Goal: Task Accomplishment & Management: Use online tool/utility

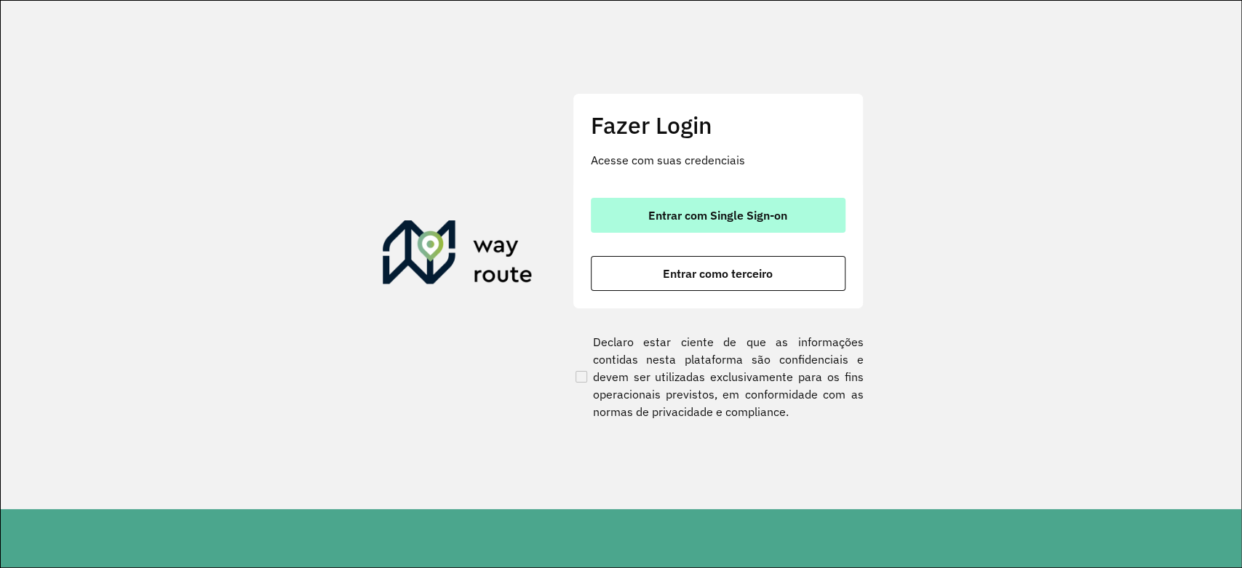
click at [695, 203] on button "Entrar com Single Sign-on" at bounding box center [718, 215] width 255 height 35
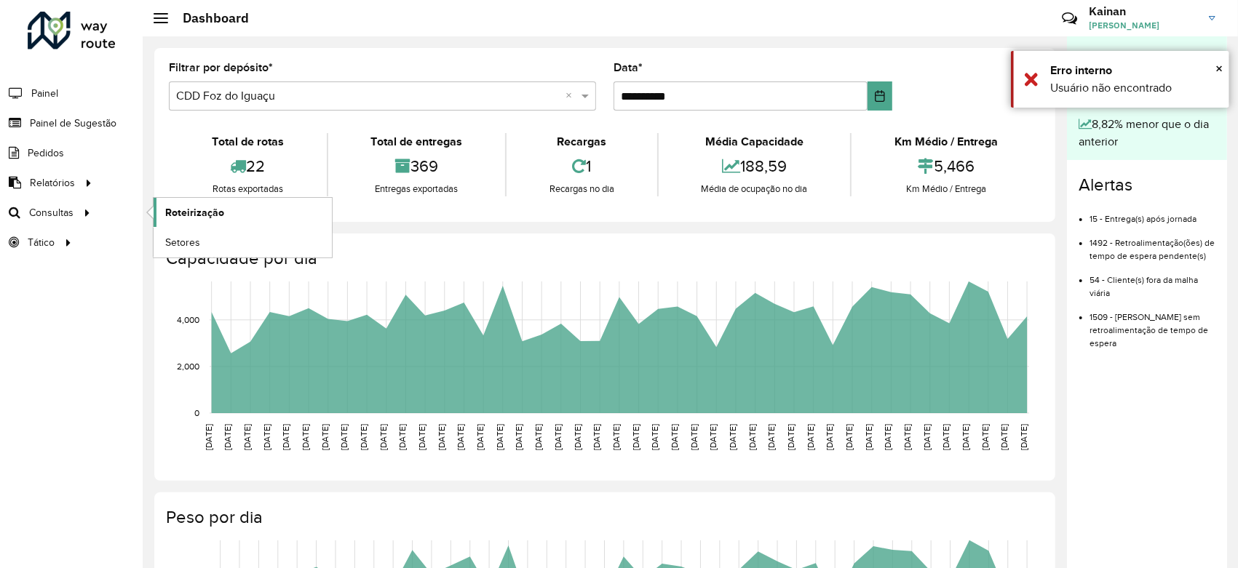
click at [185, 211] on span "Roteirização" at bounding box center [194, 212] width 59 height 15
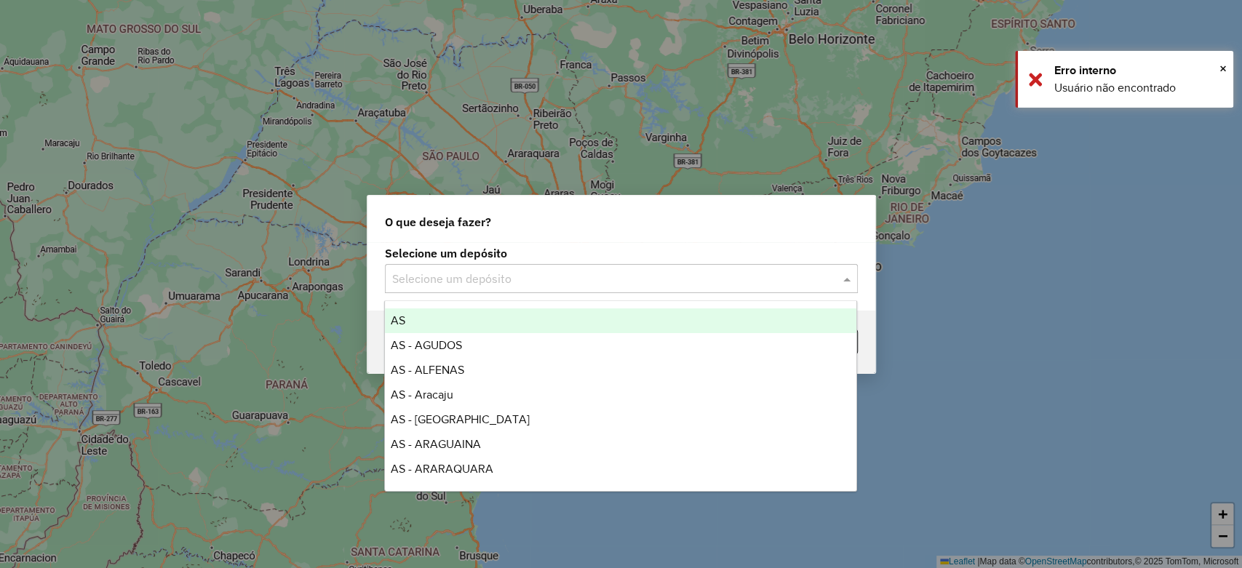
click at [561, 282] on input "text" at bounding box center [606, 279] width 429 height 17
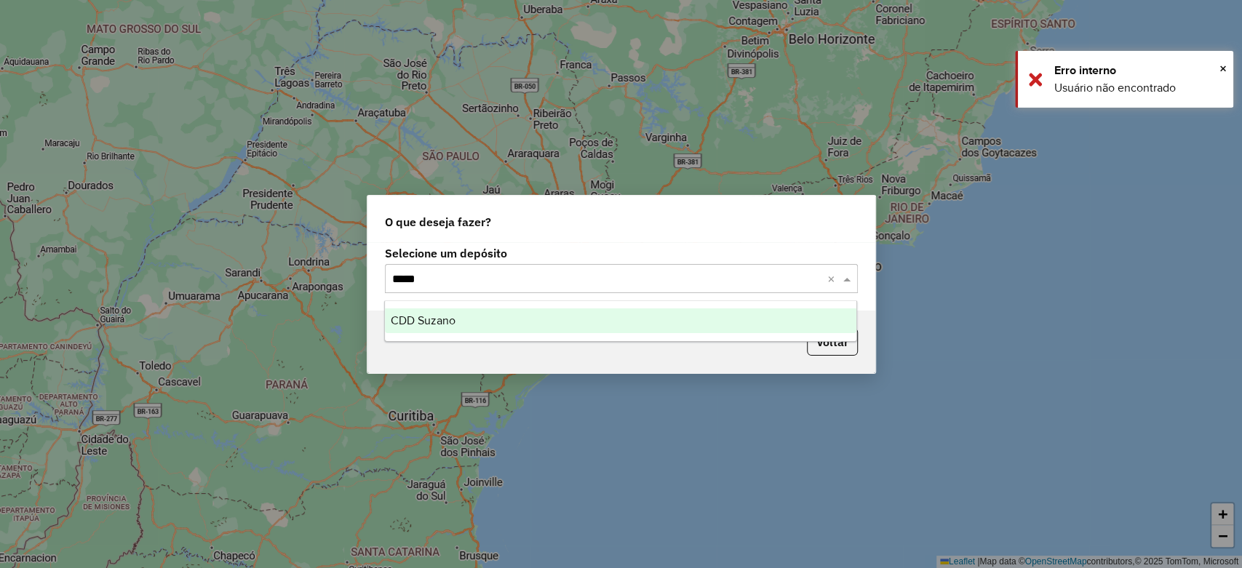
type input "******"
click at [420, 325] on span "CDD Suzano" at bounding box center [423, 320] width 65 height 12
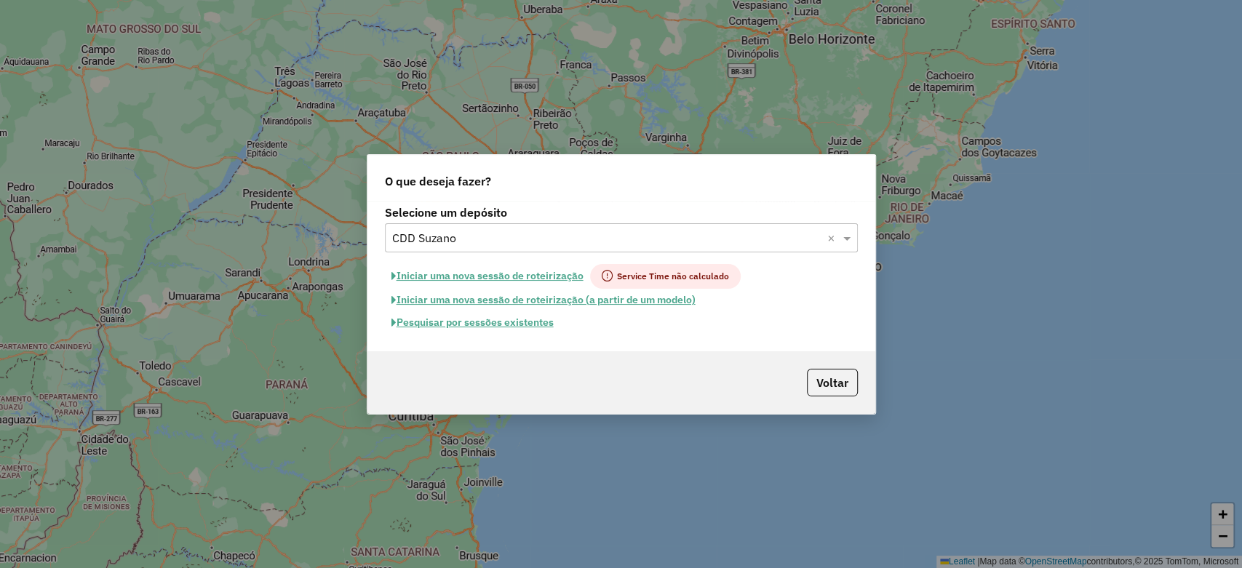
click at [538, 274] on button "Iniciar uma nova sessão de roteirização" at bounding box center [487, 276] width 205 height 25
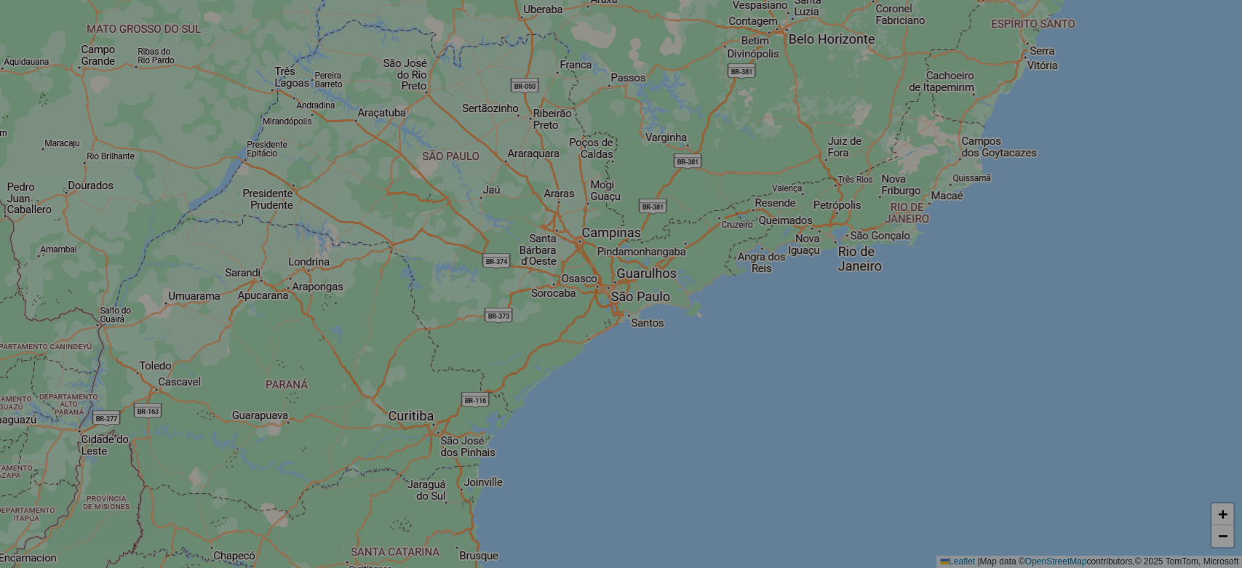
select select "*"
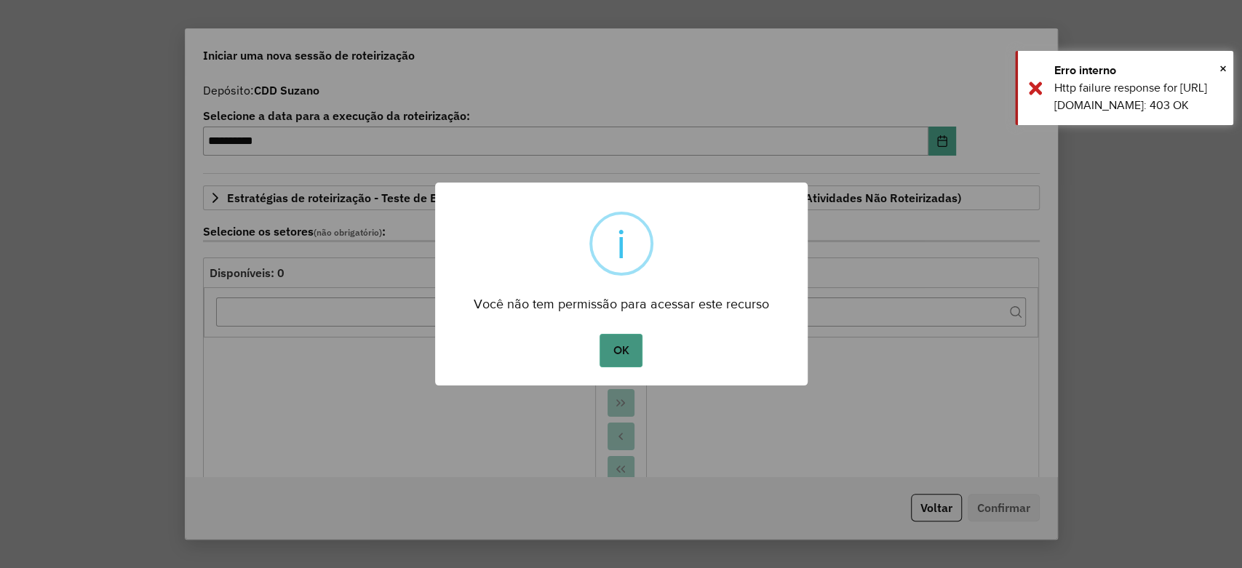
click at [614, 346] on button "OK" at bounding box center [621, 350] width 43 height 33
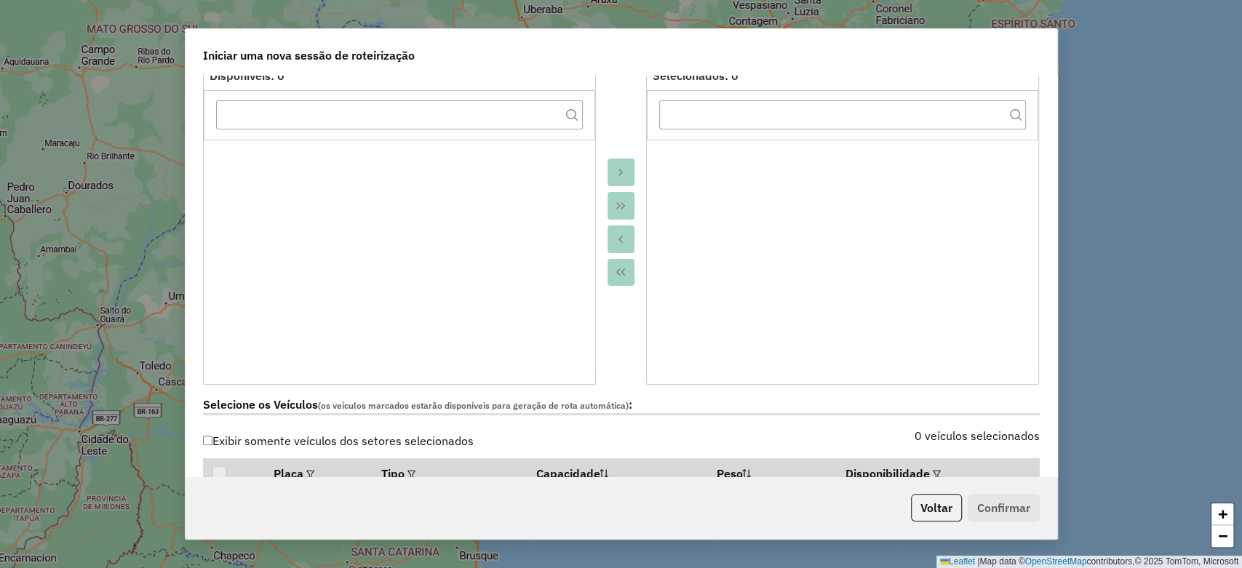
scroll to position [172, 0]
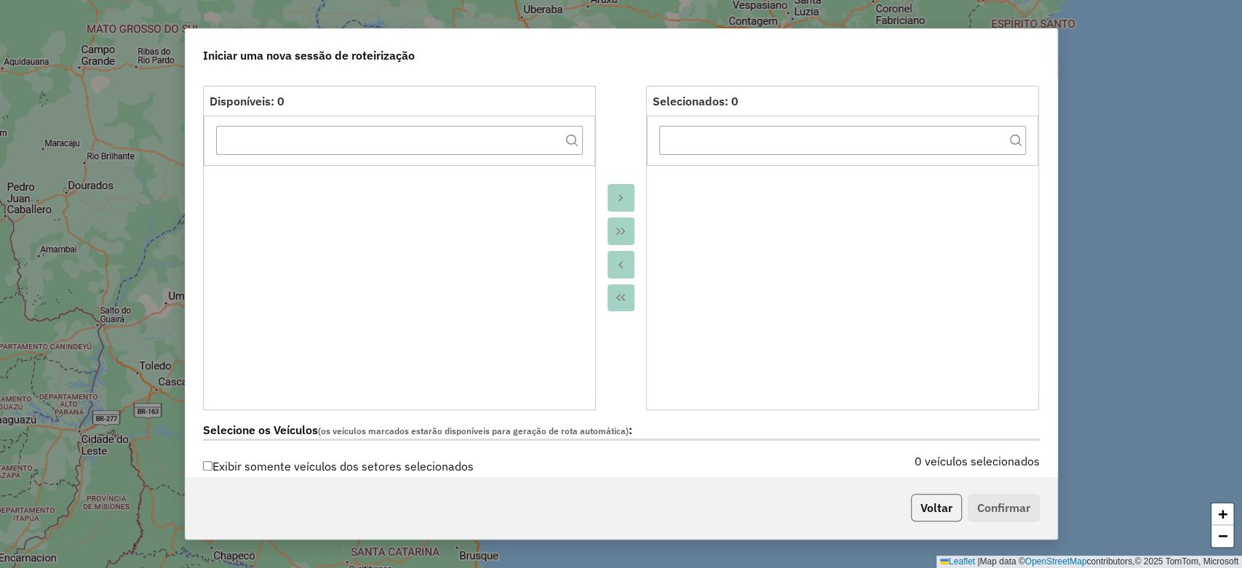
click at [926, 511] on button "Voltar" at bounding box center [936, 508] width 51 height 28
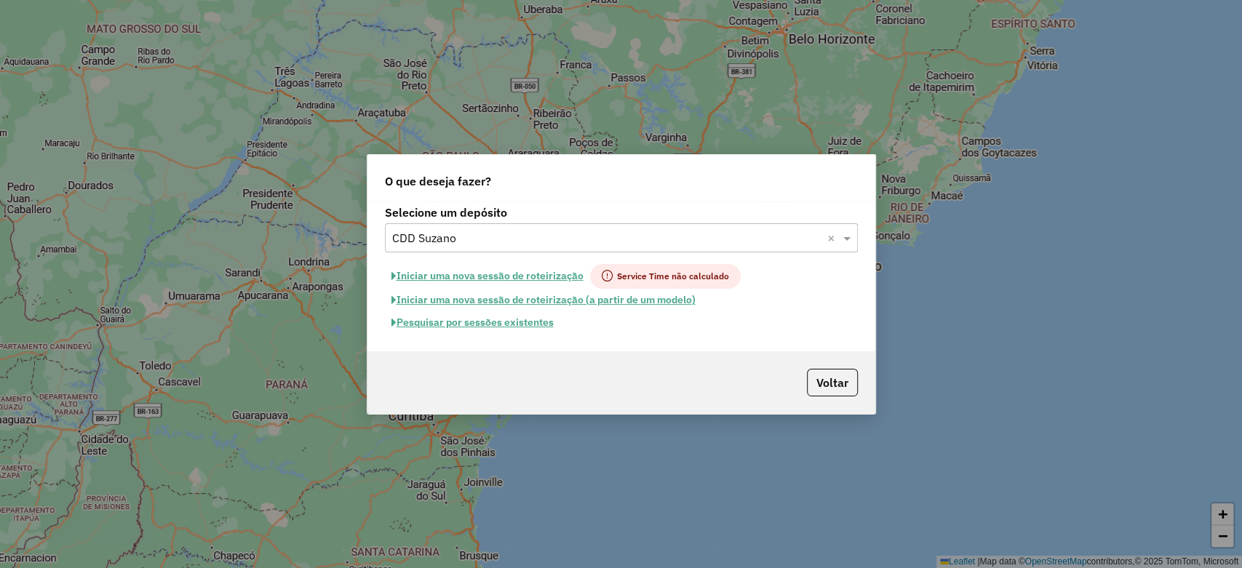
click at [447, 318] on button "Pesquisar por sessões existentes" at bounding box center [472, 322] width 175 height 23
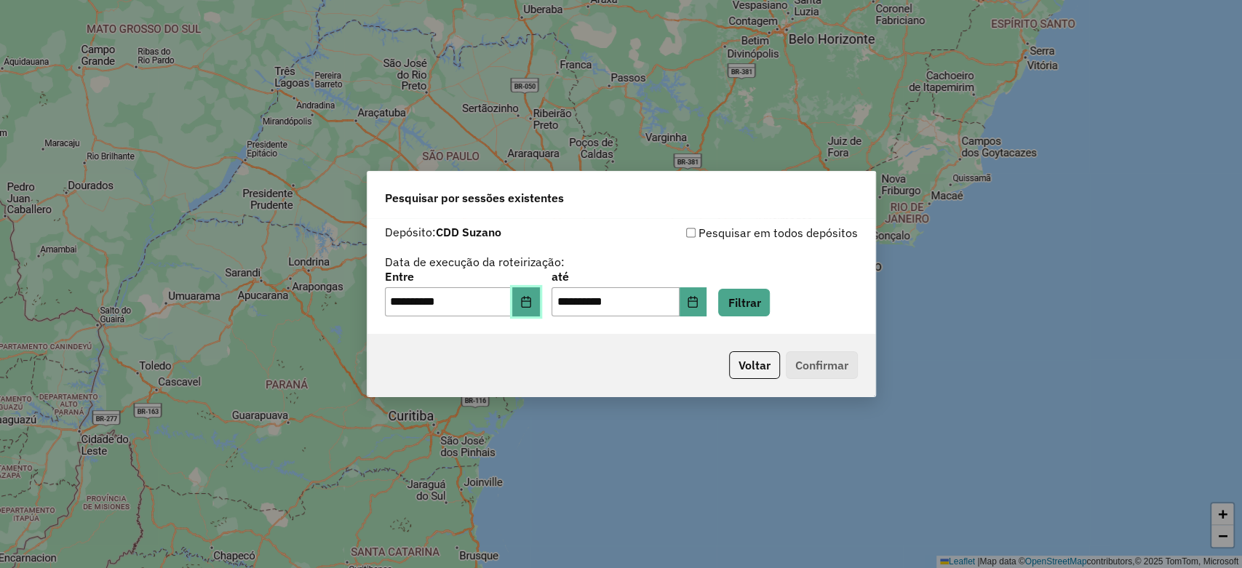
click at [525, 301] on button "Choose Date" at bounding box center [526, 301] width 28 height 29
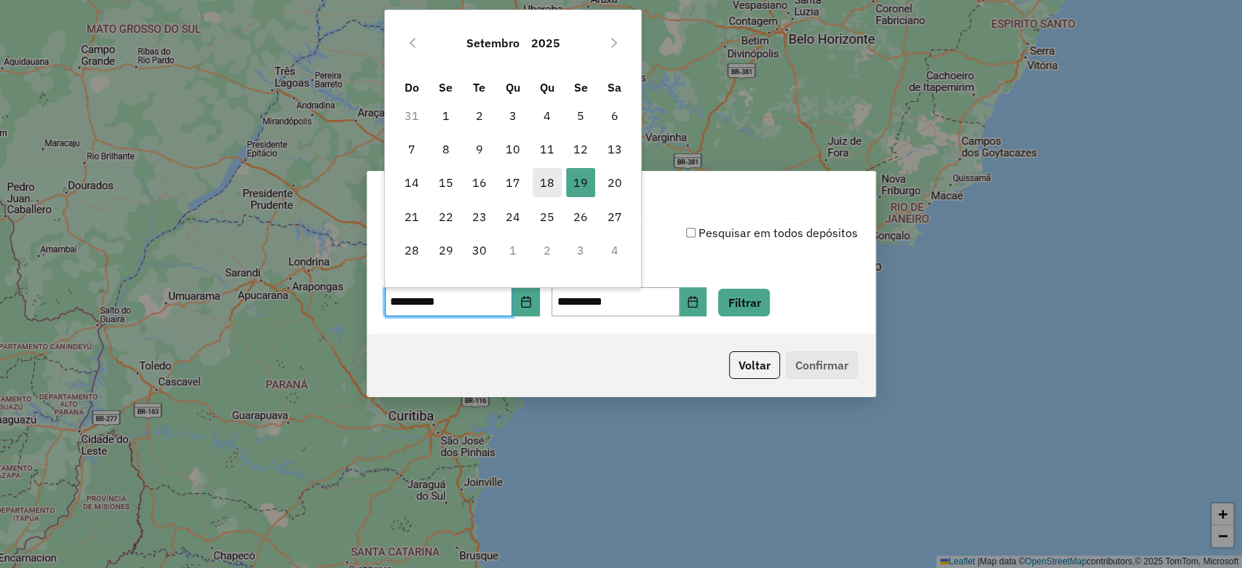
click at [541, 183] on span "18" at bounding box center [547, 182] width 29 height 29
type input "**********"
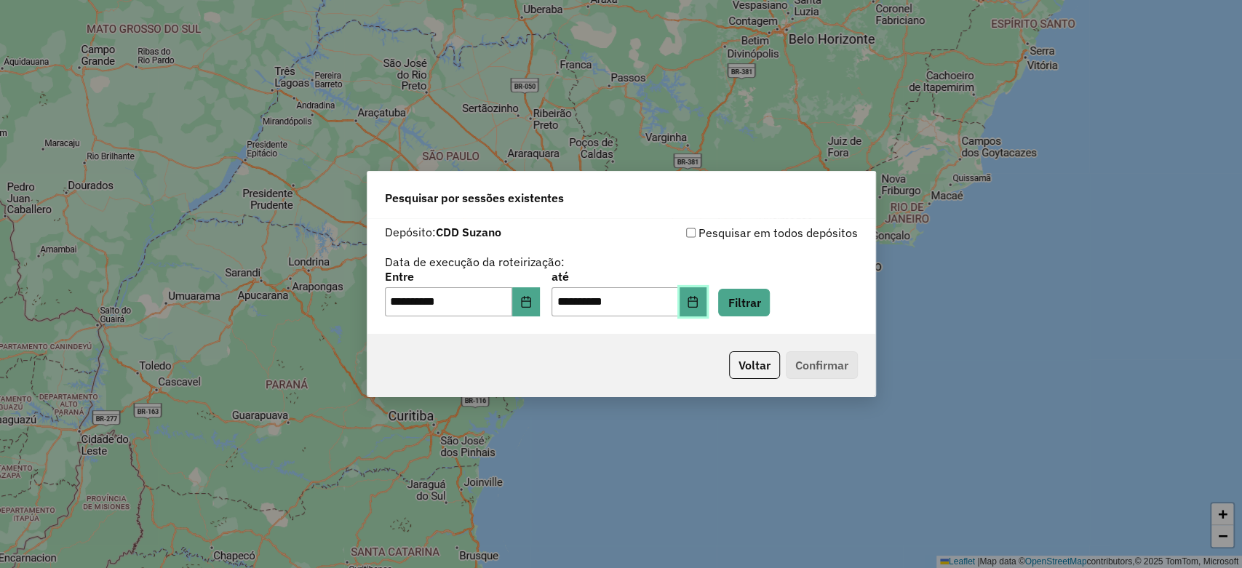
click at [699, 300] on icon "Choose Date" at bounding box center [693, 302] width 12 height 12
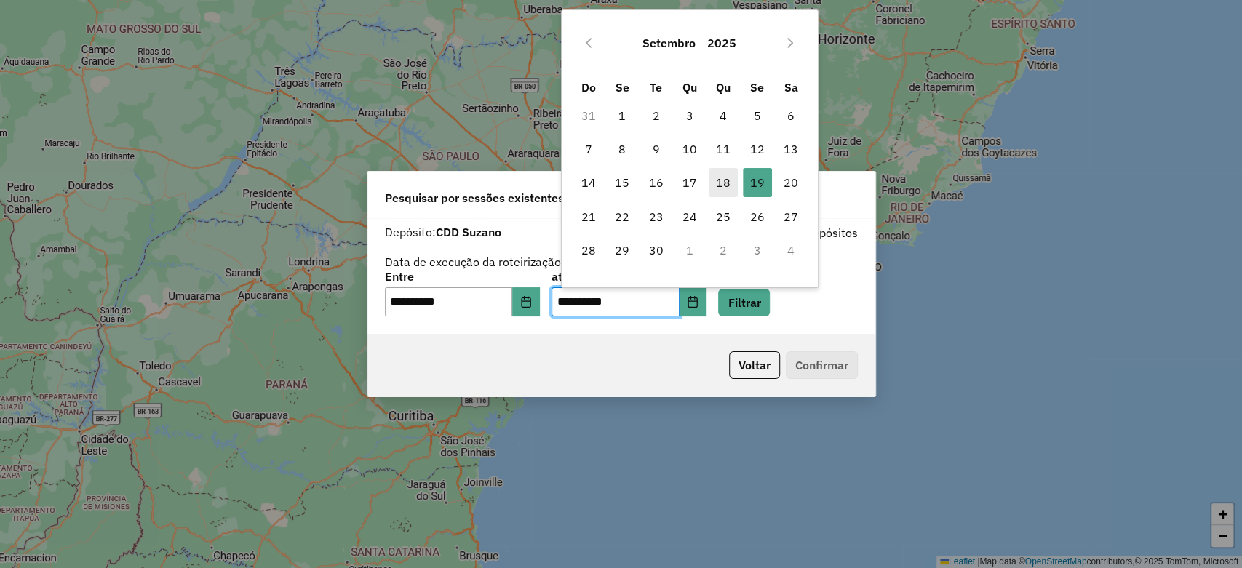
click at [725, 186] on span "18" at bounding box center [723, 182] width 29 height 29
type input "**********"
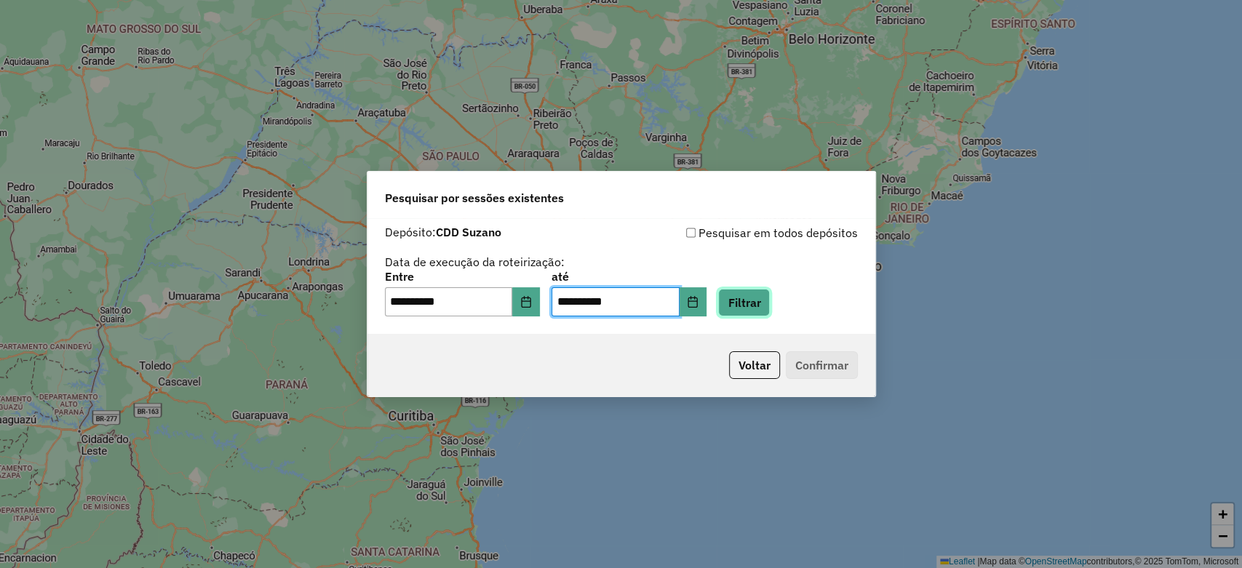
click at [752, 301] on button "Filtrar" at bounding box center [744, 303] width 52 height 28
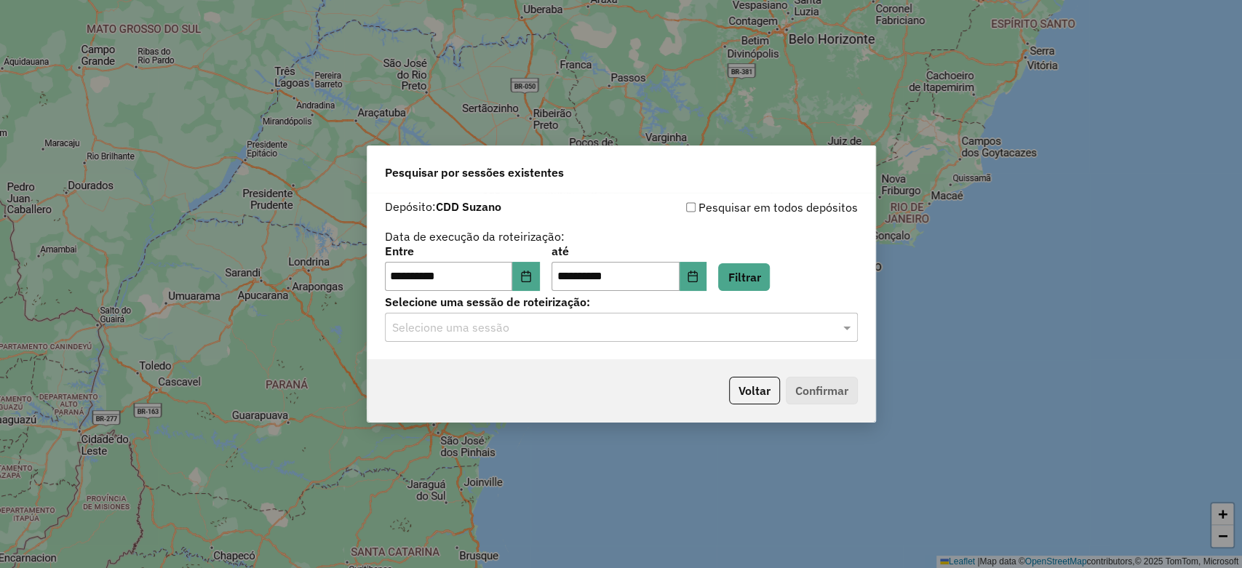
click at [568, 330] on input "text" at bounding box center [606, 327] width 429 height 17
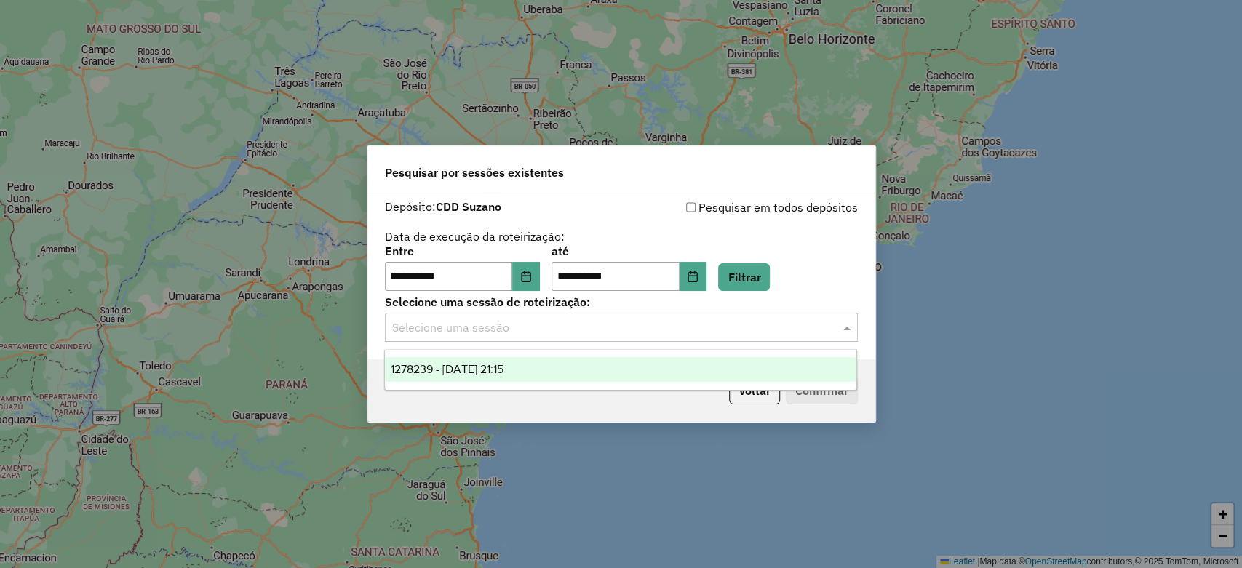
click at [492, 365] on span "1278239 - [DATE] 21:15" at bounding box center [447, 369] width 113 height 12
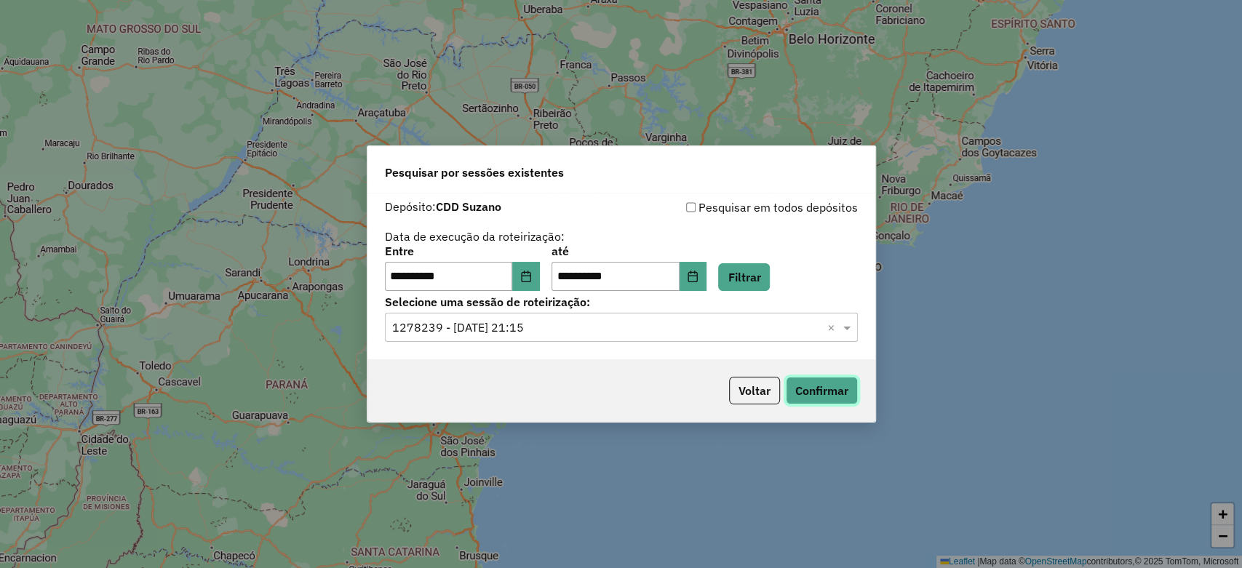
click at [794, 390] on button "Confirmar" at bounding box center [822, 391] width 72 height 28
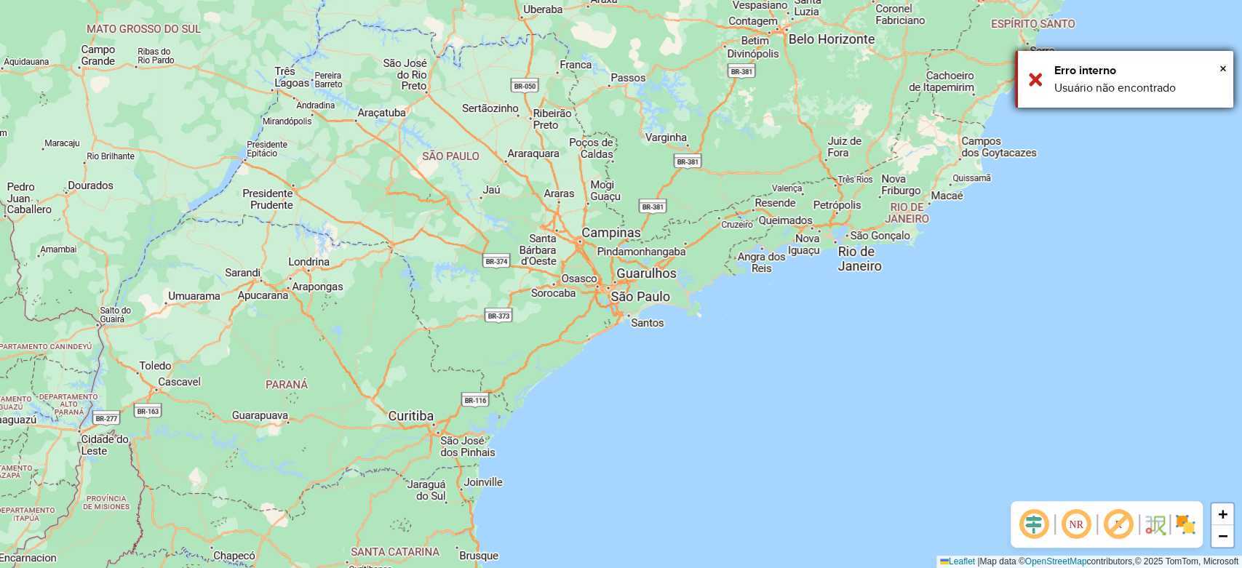
click at [1218, 64] on div "Erro interno" at bounding box center [1138, 70] width 168 height 17
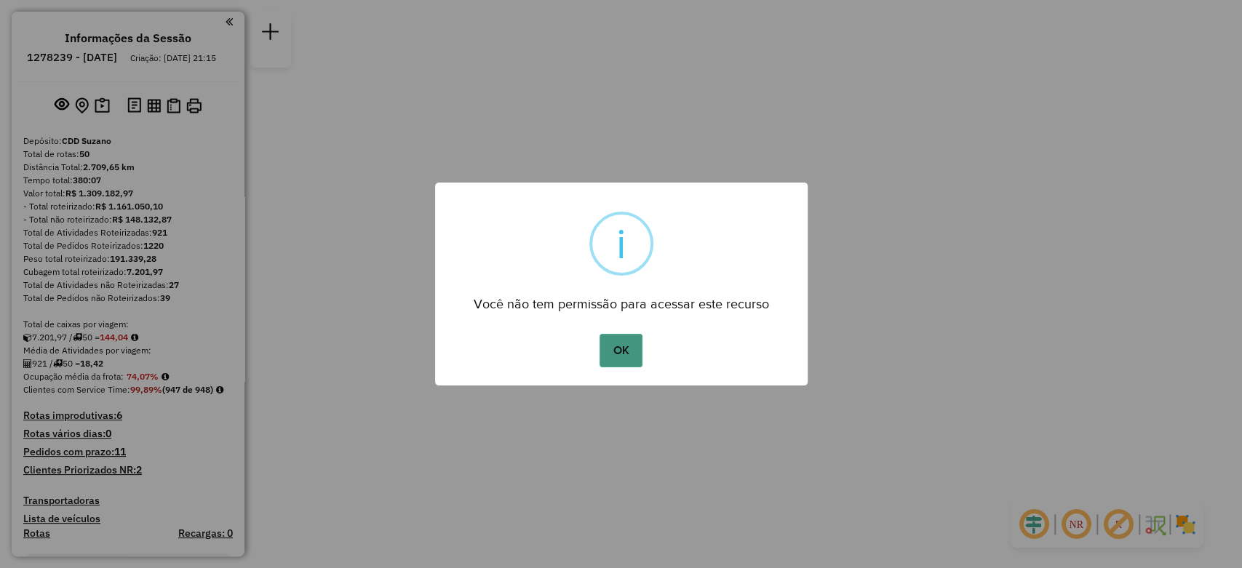
click at [635, 349] on button "OK" at bounding box center [621, 350] width 43 height 33
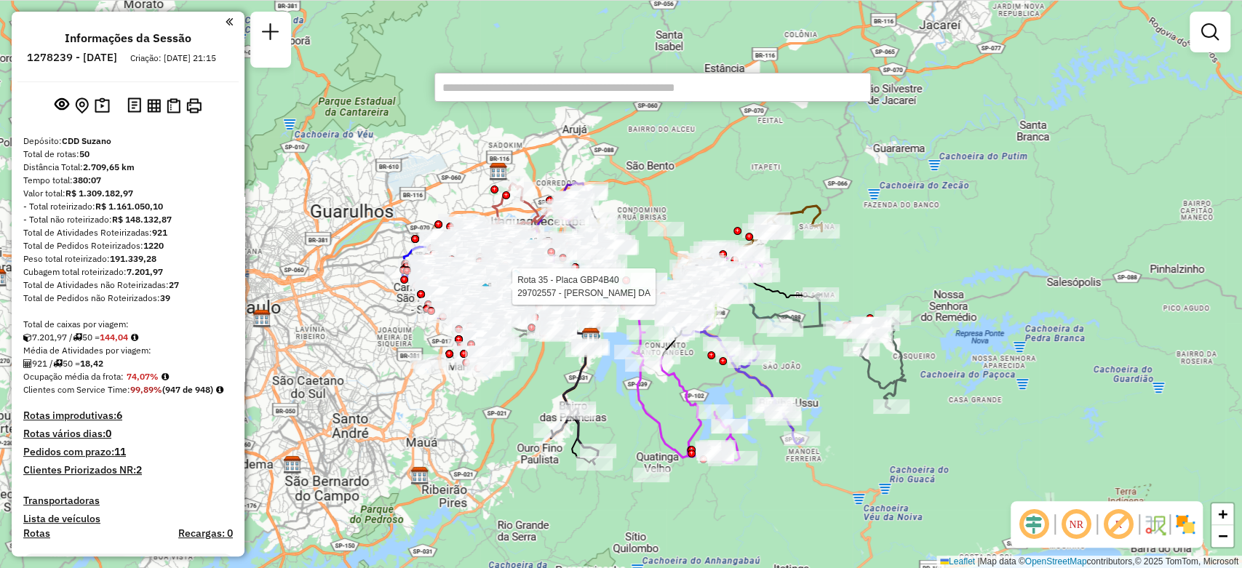
paste input "****"
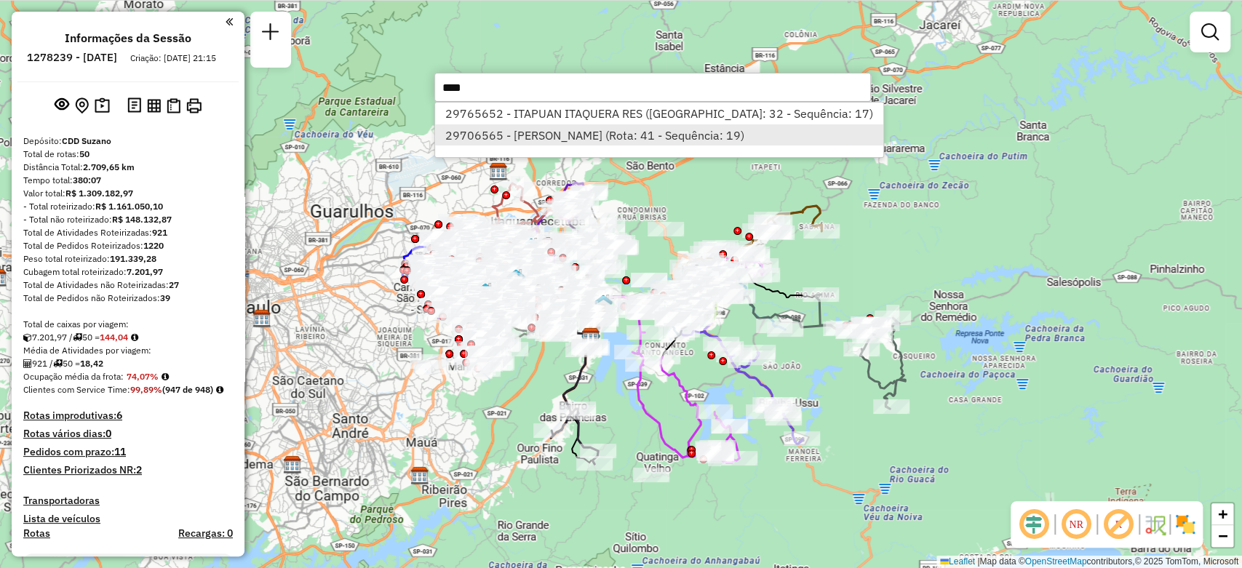
type input "****"
click at [492, 132] on li "29706565 - MARIA ROSIMARY PROCO (Rota: 41 - Sequência: 19)" at bounding box center [659, 135] width 448 height 22
select select "**********"
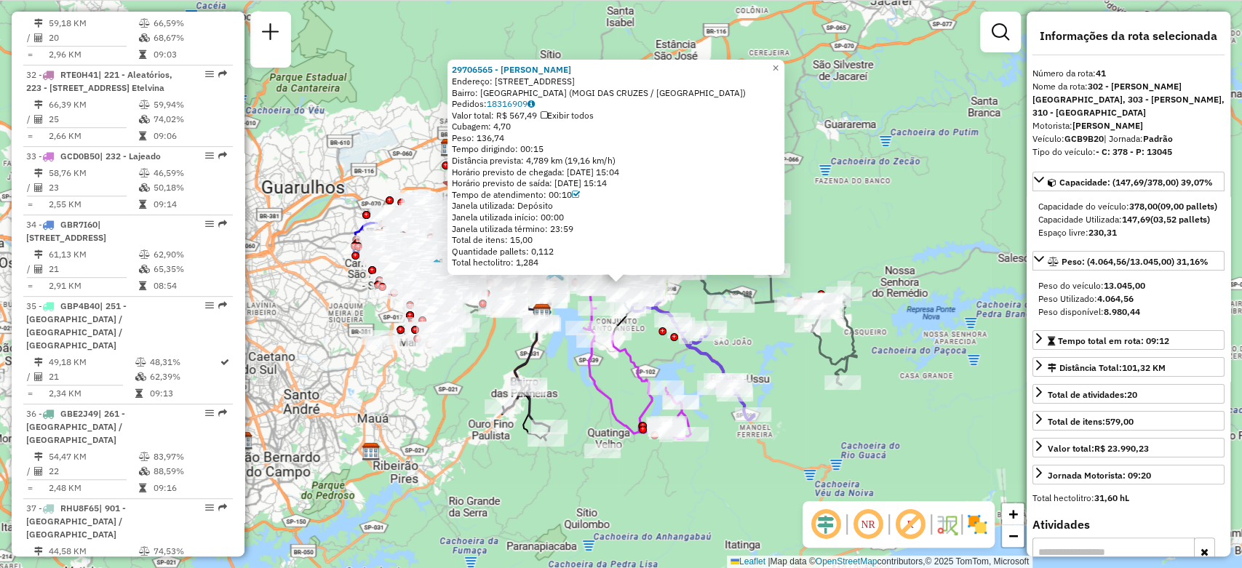
scroll to position [4565, 0]
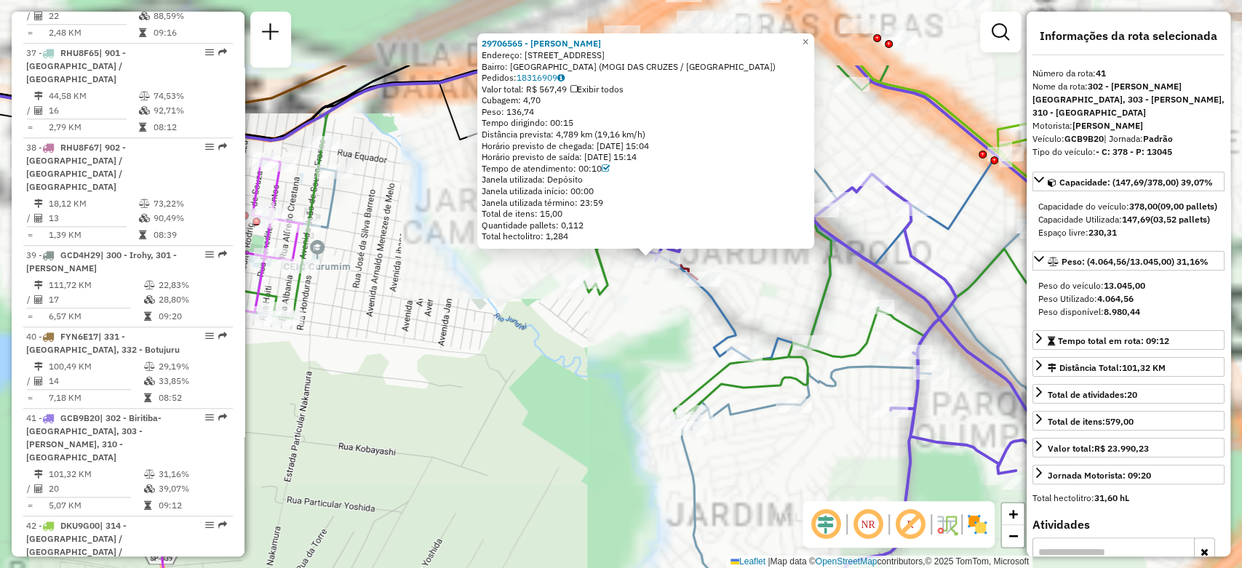
drag, startPoint x: 659, startPoint y: 317, endPoint x: 527, endPoint y: 378, distance: 144.9
click at [472, 413] on div "29706565 - MARIA ROSIMARY PROCO Endereço: R SHOZO SAKAI 1164 Bairro: VILA NOVA …" at bounding box center [621, 284] width 1242 height 568
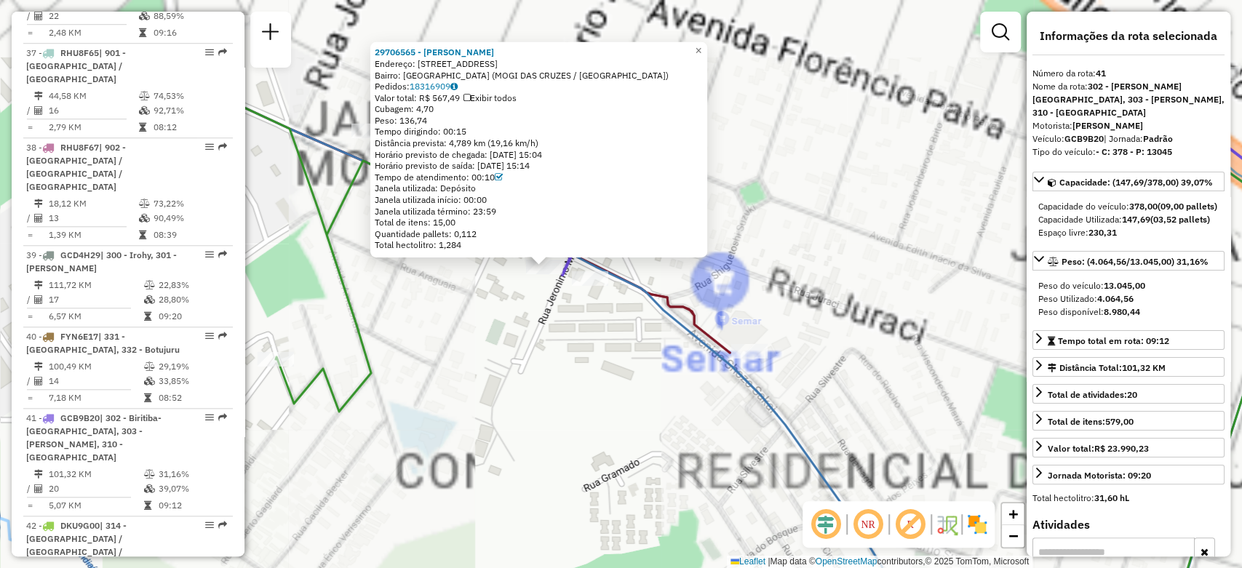
drag, startPoint x: 687, startPoint y: 210, endPoint x: 568, endPoint y: 370, distance: 199.8
click at [568, 370] on div "29706565 - MARIA ROSIMARY PROCO Endereço: R SHOZO SAKAI 1164 Bairro: VILA NOVA …" at bounding box center [621, 284] width 1242 height 568
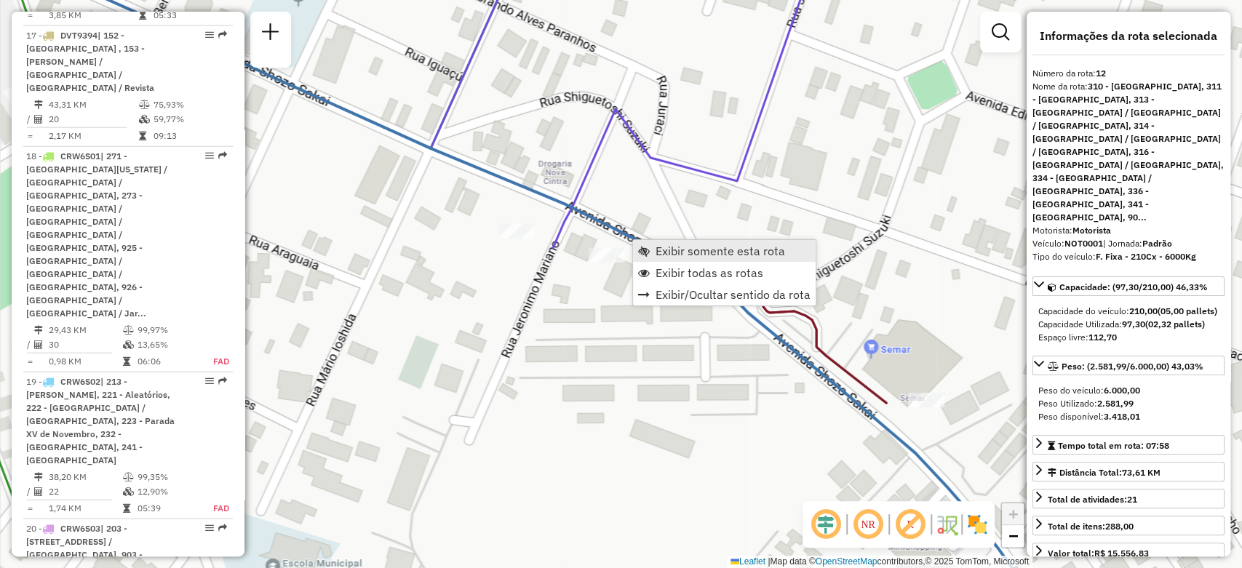
scroll to position [1523, 0]
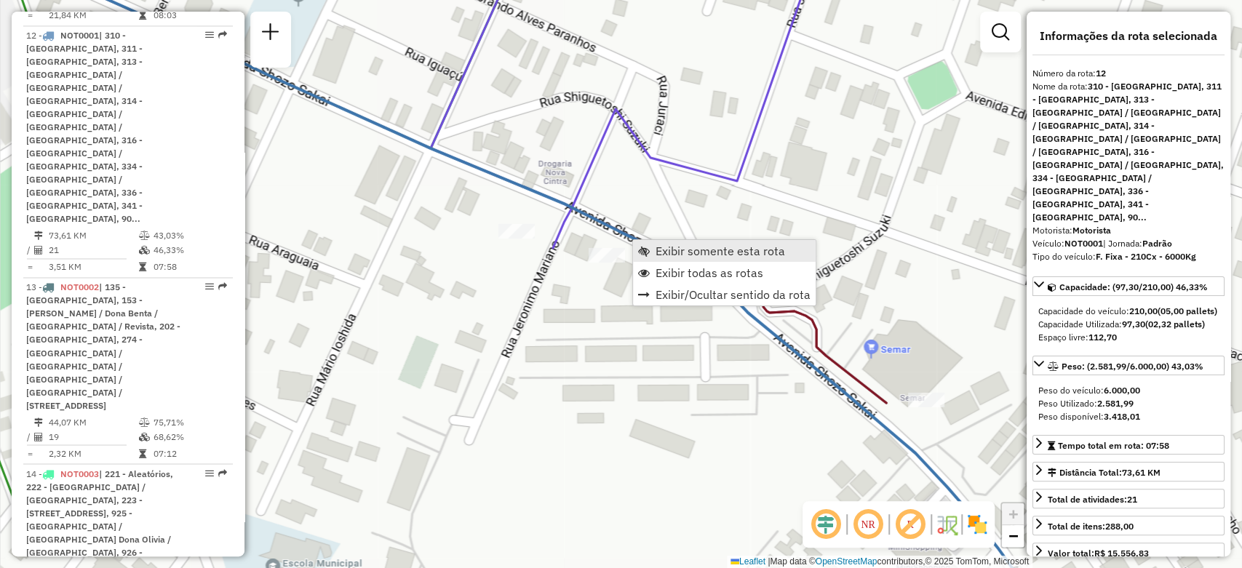
click at [667, 250] on span "Exibir somente esta rota" at bounding box center [721, 251] width 130 height 12
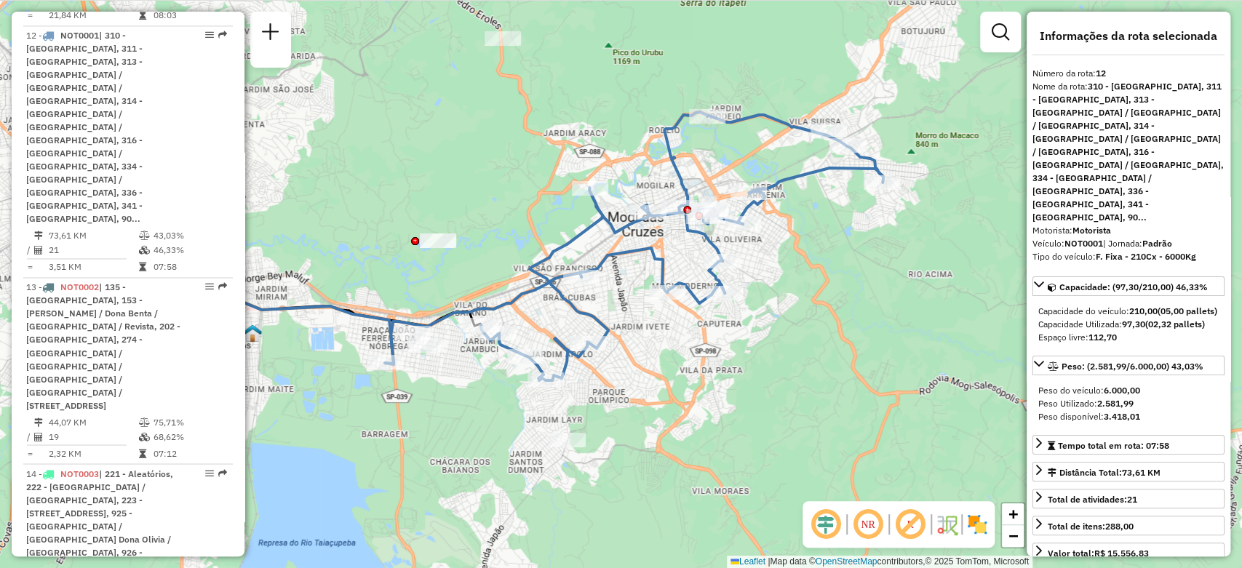
drag, startPoint x: 698, startPoint y: 307, endPoint x: 753, endPoint y: 333, distance: 61.2
click at [753, 333] on div "Janela de atendimento Grade de atendimento Capacidade Transportadoras Veículos …" at bounding box center [621, 284] width 1242 height 568
click at [445, 316] on icon at bounding box center [634, 246] width 498 height 269
click at [507, 347] on span "Exibir todas as rotas" at bounding box center [523, 349] width 108 height 12
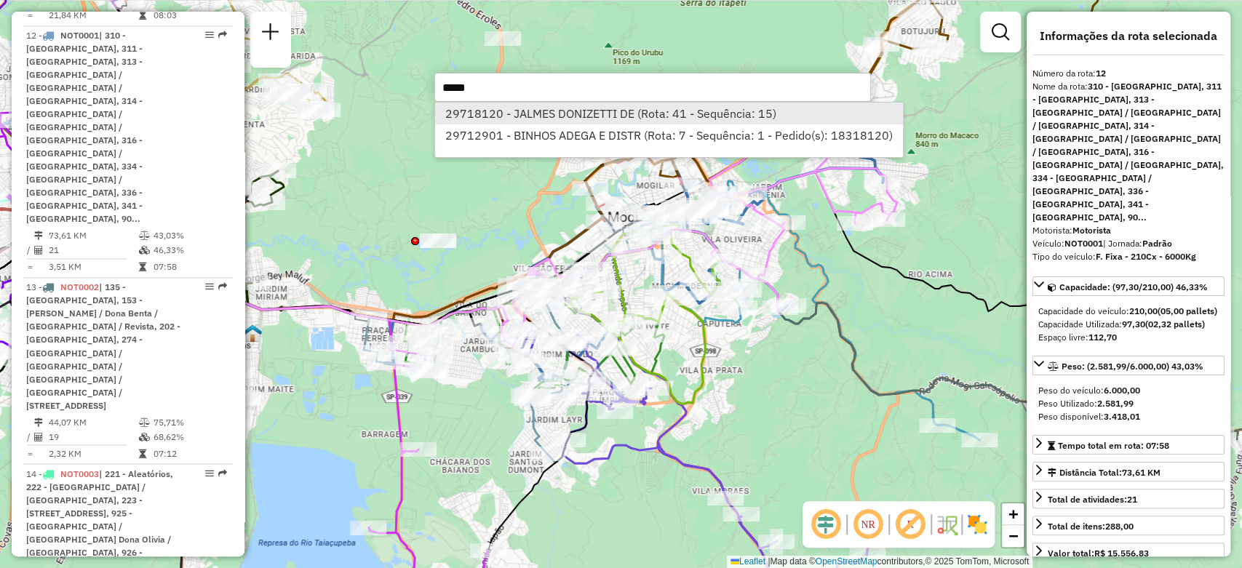
type input "*****"
click at [543, 112] on li "29718120 - JALMES DONIZETTI DE (Rota: 41 - Sequência: 15)" at bounding box center [668, 114] width 467 height 22
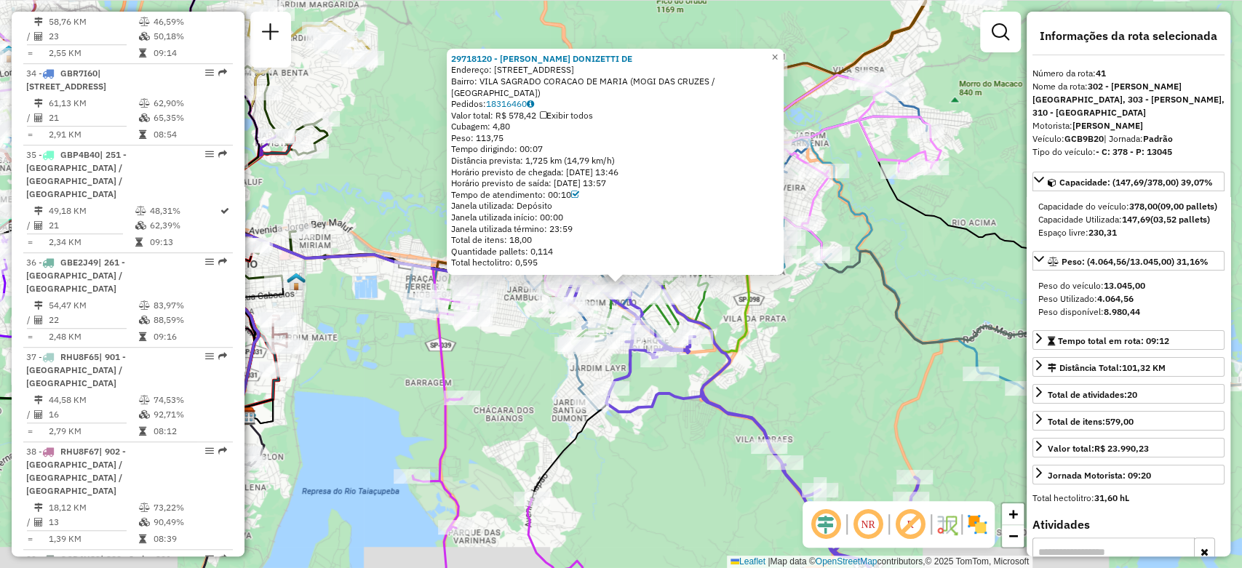
scroll to position [4565, 0]
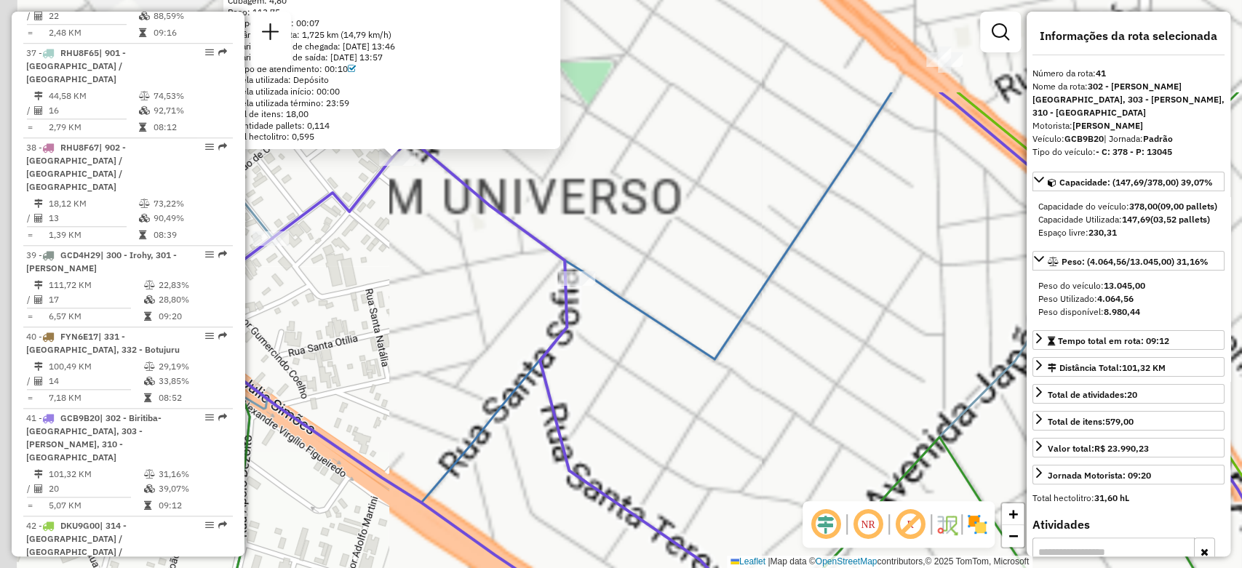
drag, startPoint x: 539, startPoint y: 273, endPoint x: 659, endPoint y: 367, distance: 152.4
click at [659, 367] on div "29718120 - JALMES DONIZETTI DE Endereço: R SANTA HELENA 489 Bairro: VILA SAGRAD…" at bounding box center [621, 284] width 1242 height 568
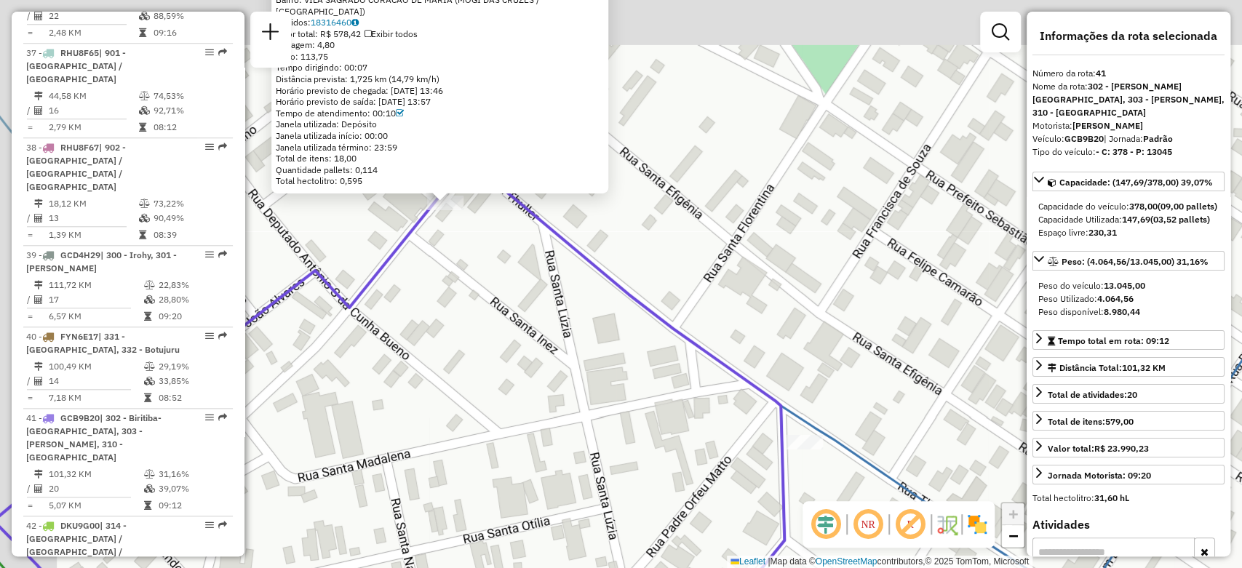
drag, startPoint x: 413, startPoint y: 196, endPoint x: 502, endPoint y: 290, distance: 129.7
click at [502, 290] on div "29718120 - JALMES DONIZETTI DE Endereço: R SANTA HELENA 489 Bairro: VILA SAGRAD…" at bounding box center [621, 284] width 1242 height 568
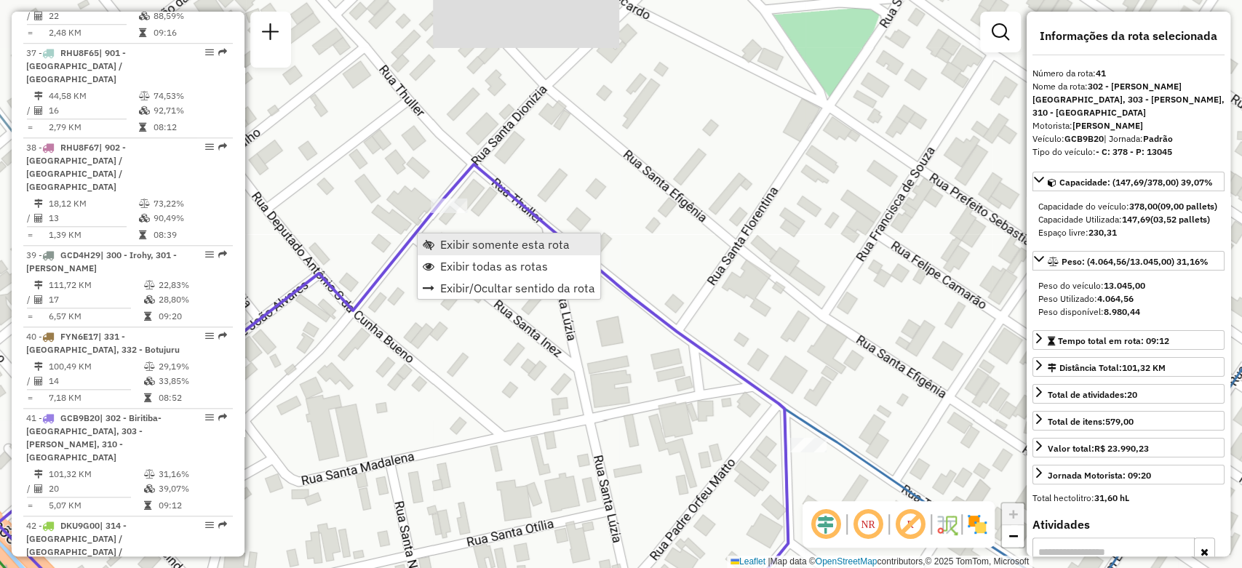
click at [456, 242] on span "Exibir somente esta rota" at bounding box center [505, 245] width 130 height 12
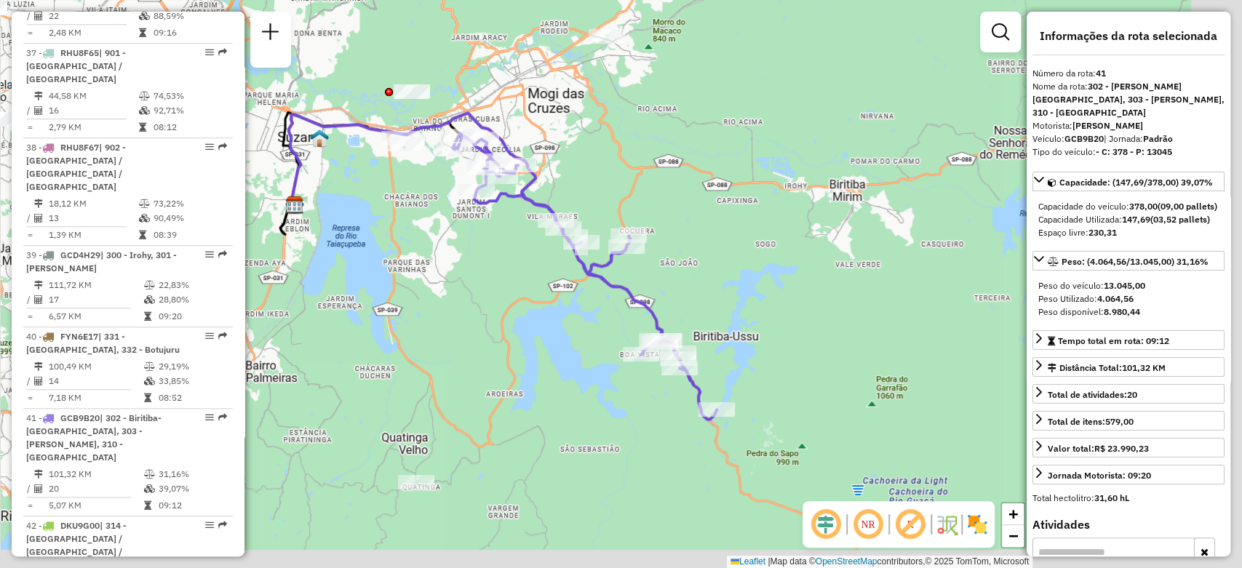
drag, startPoint x: 961, startPoint y: 378, endPoint x: 835, endPoint y: 358, distance: 126.7
click at [835, 358] on div "Janela de atendimento Grade de atendimento Capacidade Transportadoras Veículos …" at bounding box center [621, 284] width 1242 height 568
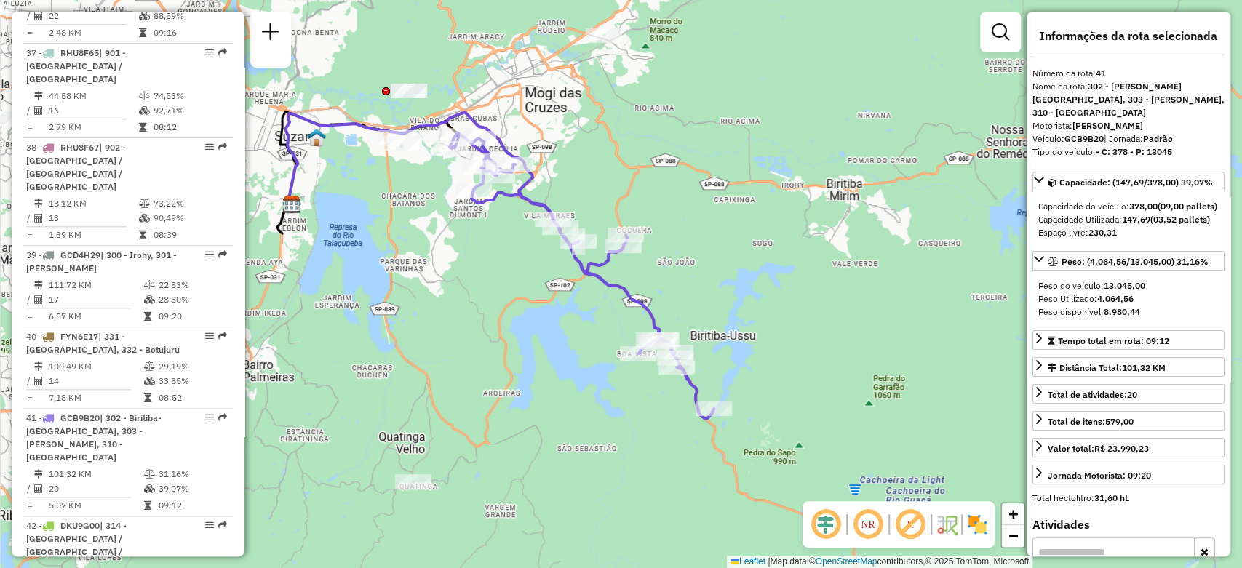
click at [867, 523] on em at bounding box center [868, 524] width 35 height 35
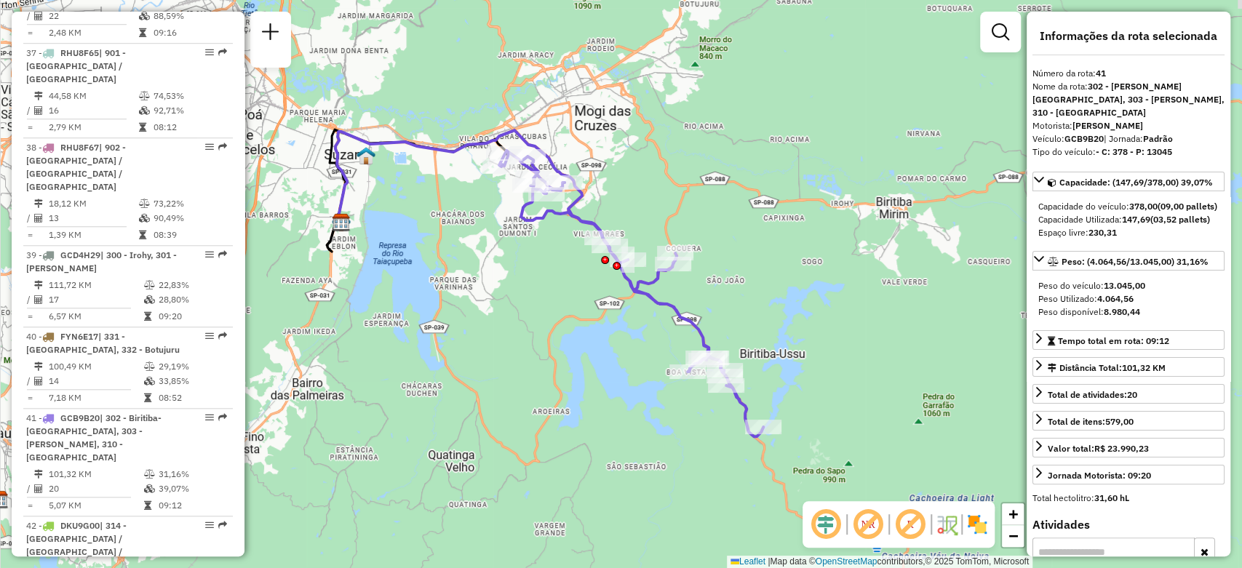
drag, startPoint x: 739, startPoint y: 290, endPoint x: 793, endPoint y: 307, distance: 57.1
click at [793, 307] on div "Janela de atendimento Grade de atendimento Capacidade Transportadoras Veículos …" at bounding box center [621, 284] width 1242 height 568
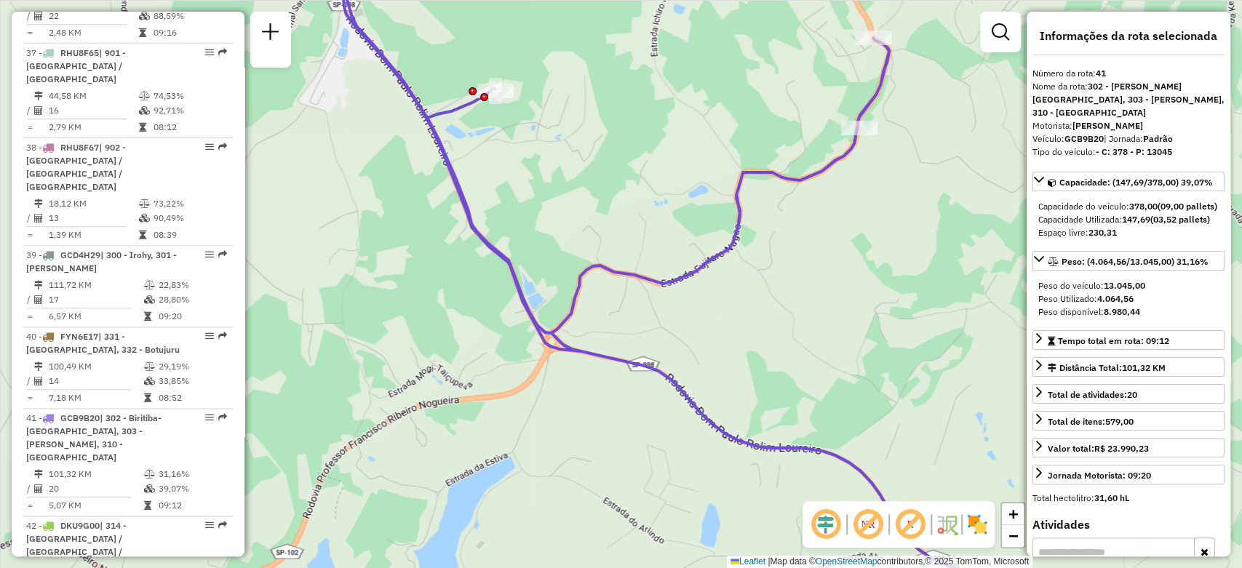
drag, startPoint x: 841, startPoint y: 253, endPoint x: 686, endPoint y: 317, distance: 168.1
click at [686, 317] on div "Janela de atendimento Grade de atendimento Capacidade Transportadoras Veículos …" at bounding box center [621, 284] width 1242 height 568
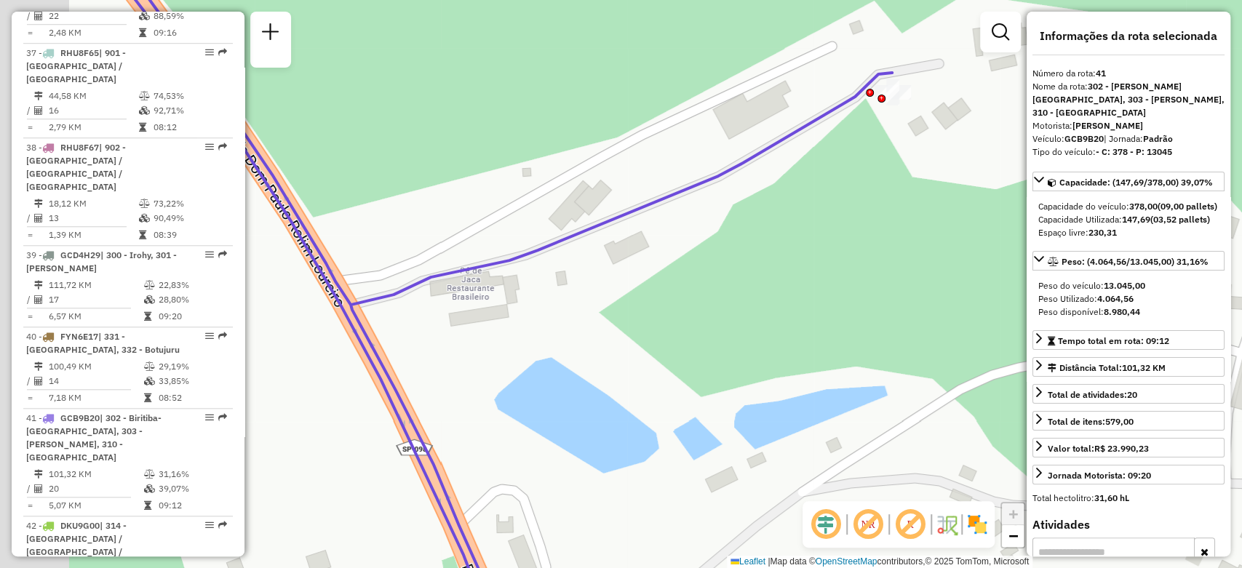
drag, startPoint x: 571, startPoint y: 306, endPoint x: 697, endPoint y: 280, distance: 129.3
click at [697, 280] on div "Janela de atendimento Grade de atendimento Capacidade Transportadoras Veículos …" at bounding box center [621, 284] width 1242 height 568
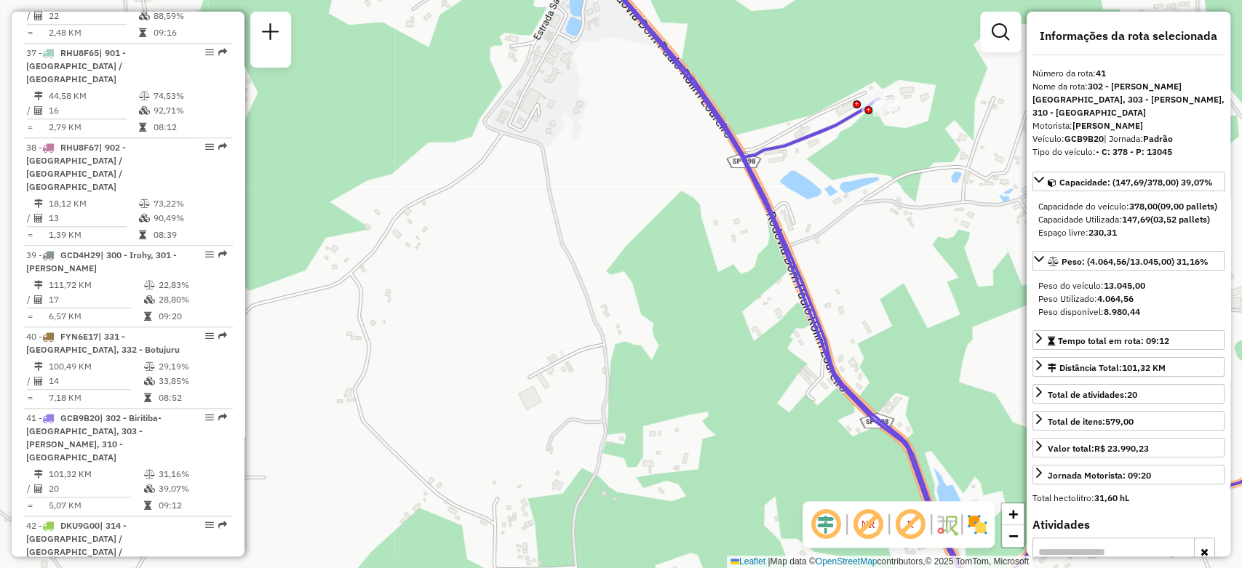
drag, startPoint x: 830, startPoint y: 192, endPoint x: 647, endPoint y: 218, distance: 185.1
click at [647, 218] on div "Janela de atendimento Grade de atendimento Capacidade Transportadoras Veículos …" at bounding box center [621, 284] width 1242 height 568
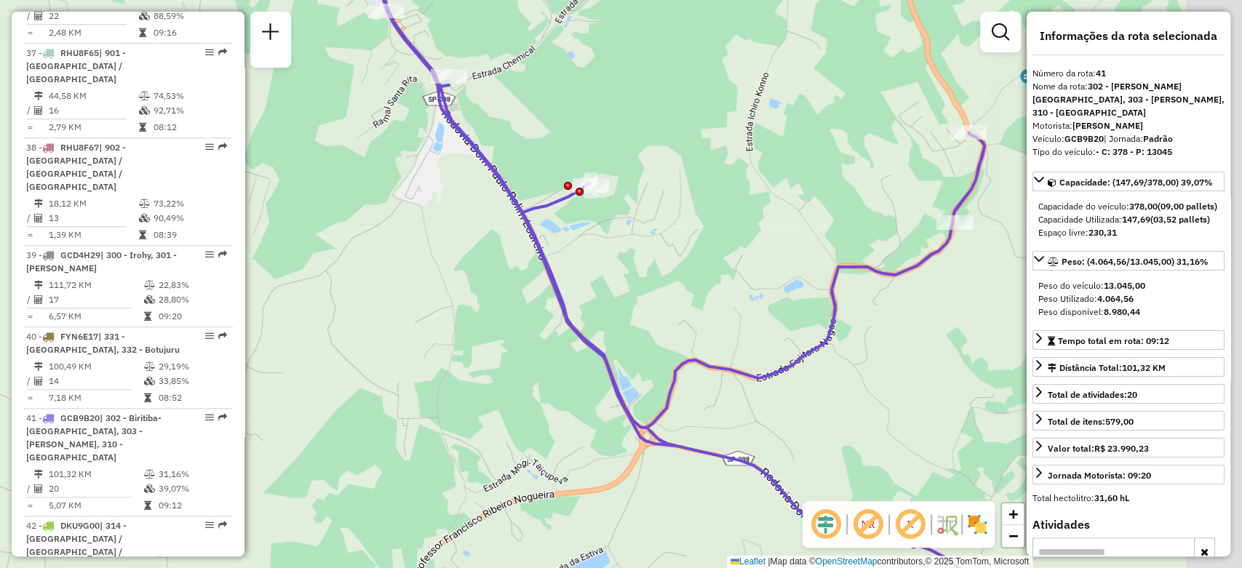
drag, startPoint x: 661, startPoint y: 275, endPoint x: 619, endPoint y: 276, distance: 41.5
click at [619, 276] on div "Janela de atendimento Grade de atendimento Capacidade Transportadoras Veículos …" at bounding box center [621, 284] width 1242 height 568
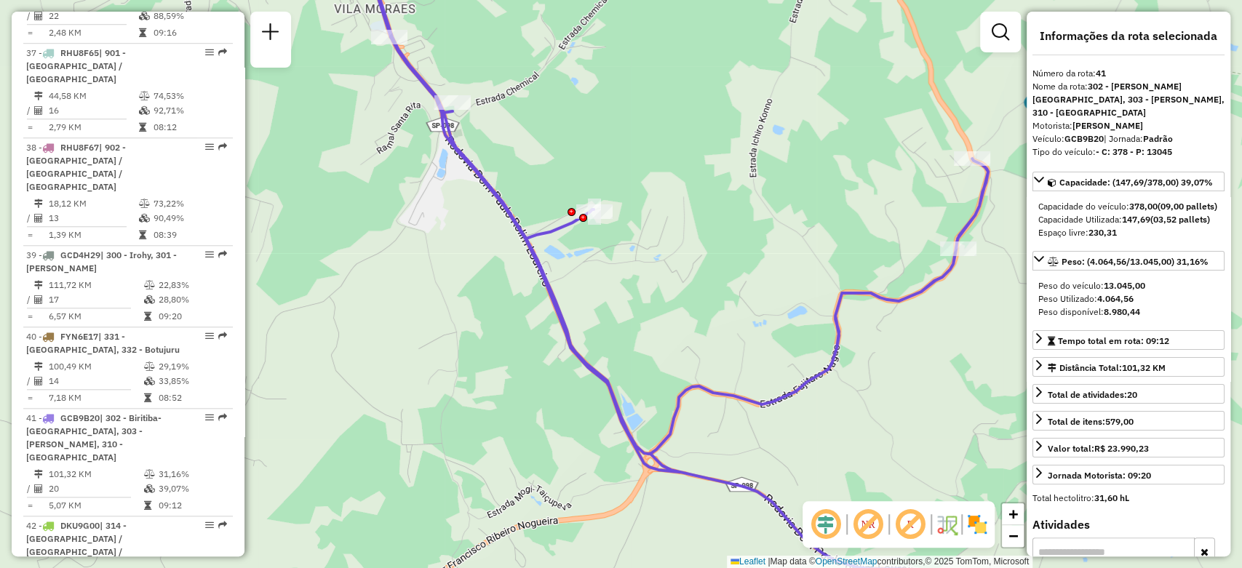
drag, startPoint x: 658, startPoint y: 291, endPoint x: 651, endPoint y: 351, distance: 60.0
click at [651, 351] on div "Janela de atendimento Grade de atendimento Capacidade Transportadoras Veículos …" at bounding box center [621, 284] width 1242 height 568
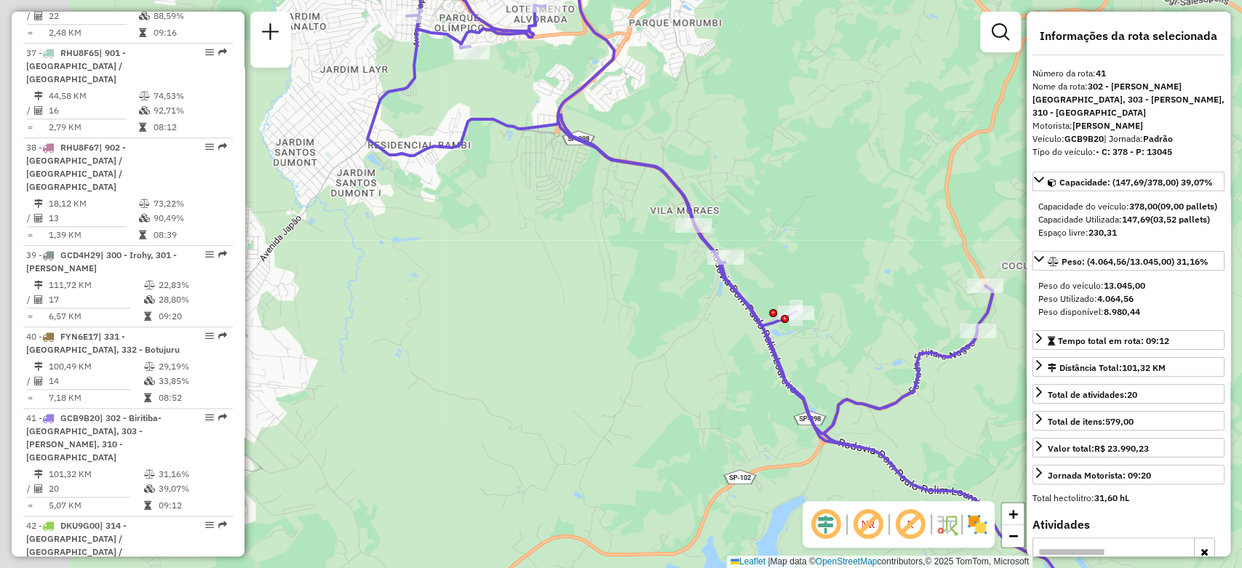
drag, startPoint x: 642, startPoint y: 338, endPoint x: 820, endPoint y: 345, distance: 178.4
click at [820, 345] on div "Janela de atendimento Grade de atendimento Capacidade Transportadoras Veículos …" at bounding box center [621, 284] width 1242 height 568
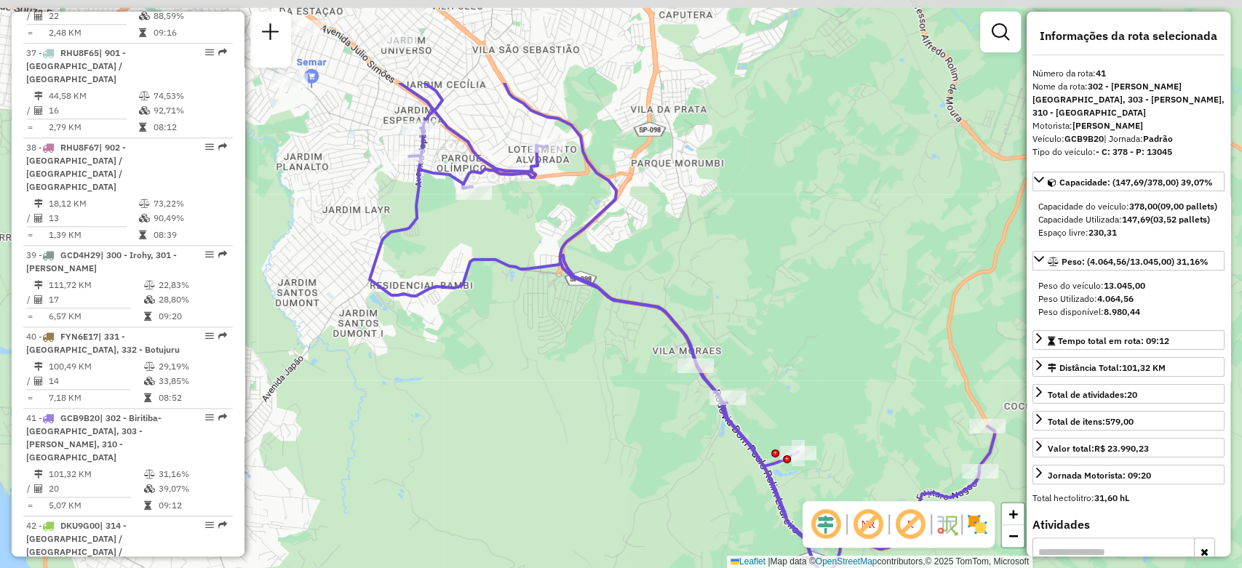
drag, startPoint x: 472, startPoint y: 191, endPoint x: 473, endPoint y: 330, distance: 139.0
click at [473, 330] on div "Janela de atendimento Grade de atendimento Capacidade Transportadoras Veículos …" at bounding box center [621, 284] width 1242 height 568
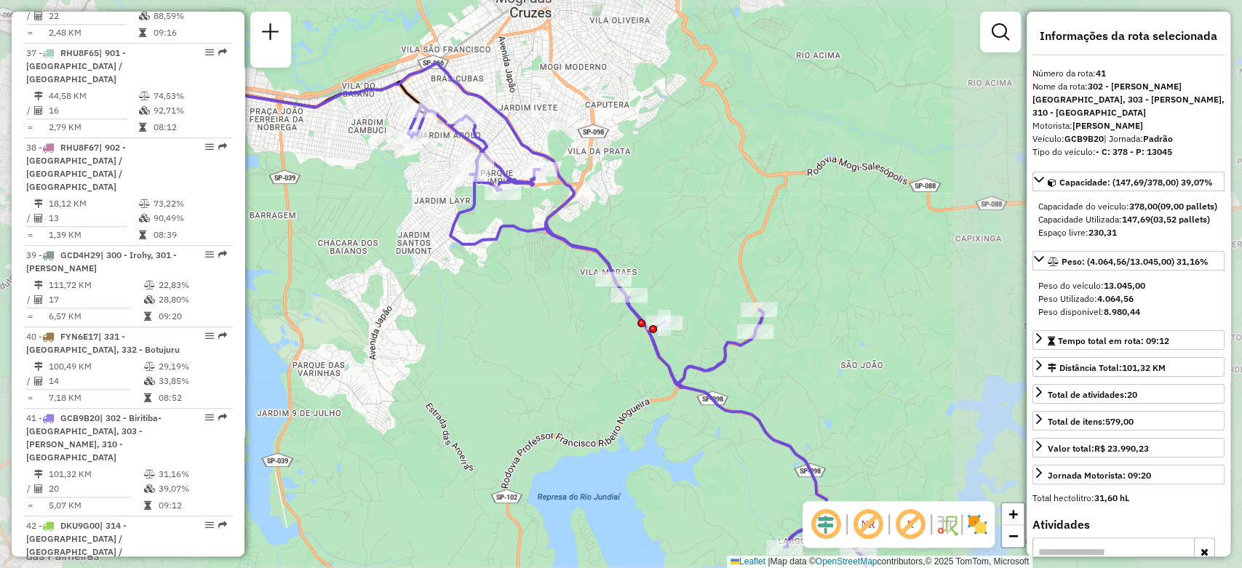
drag, startPoint x: 692, startPoint y: 264, endPoint x: 581, endPoint y: 141, distance: 165.9
click at [581, 141] on div "Janela de atendimento Grade de atendimento Capacidade Transportadoras Veículos …" at bounding box center [621, 284] width 1242 height 568
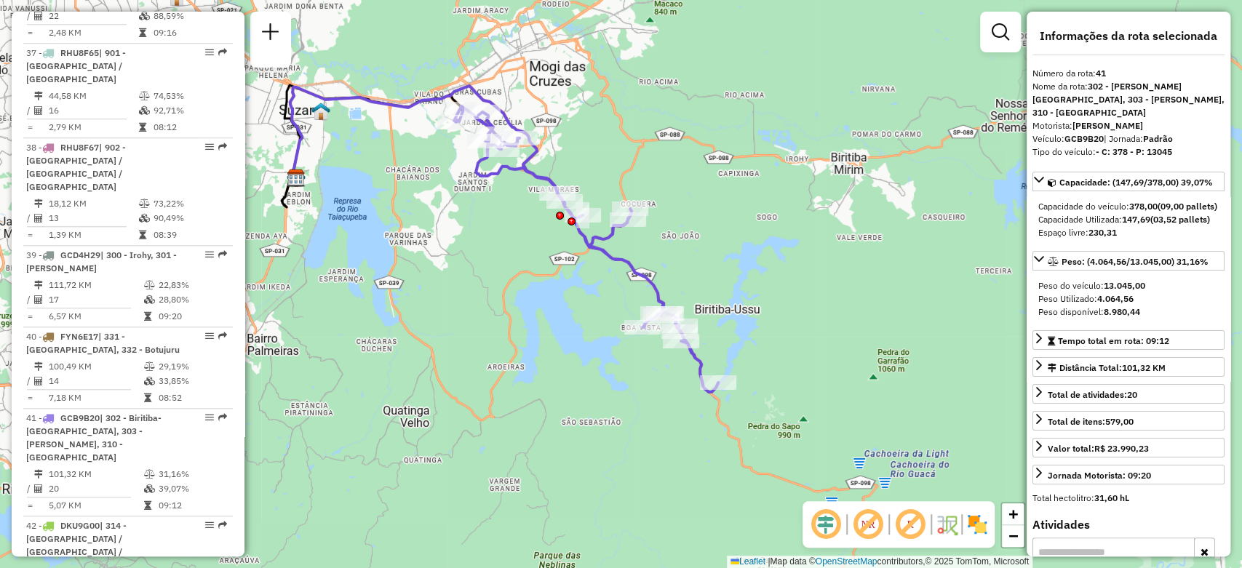
drag, startPoint x: 698, startPoint y: 247, endPoint x: 738, endPoint y: 319, distance: 81.8
click at [738, 319] on div "Janela de atendimento Grade de atendimento Capacidade Transportadoras Veículos …" at bounding box center [621, 284] width 1242 height 568
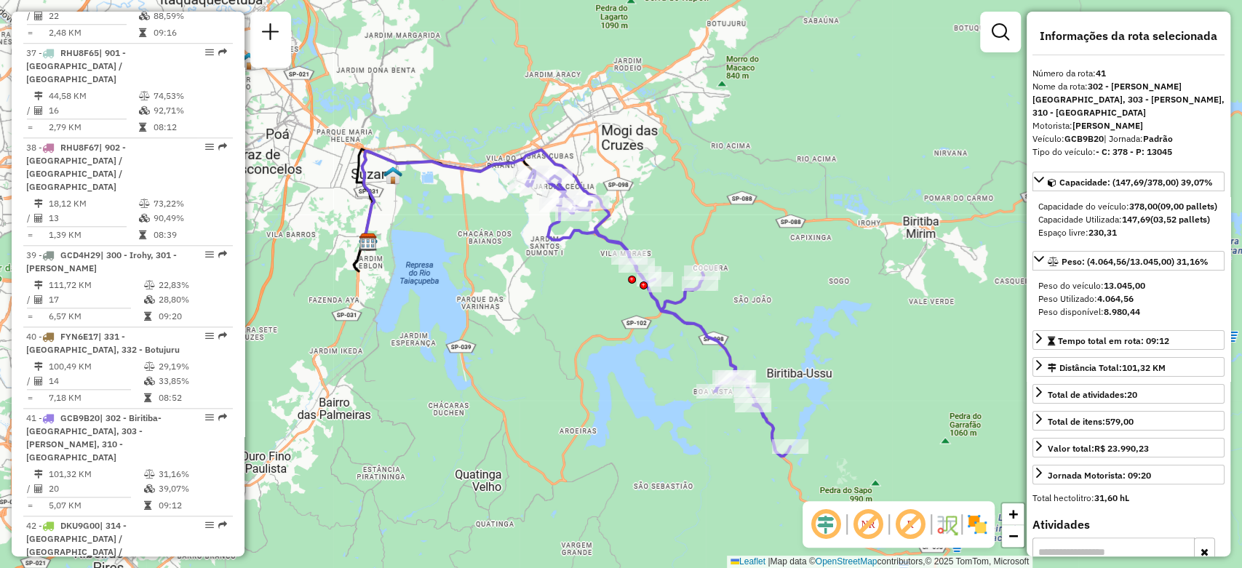
drag, startPoint x: 747, startPoint y: 290, endPoint x: 770, endPoint y: 307, distance: 29.1
click at [770, 307] on div "Janela de atendimento Grade de atendimento Capacidade Transportadoras Veículos …" at bounding box center [621, 284] width 1242 height 568
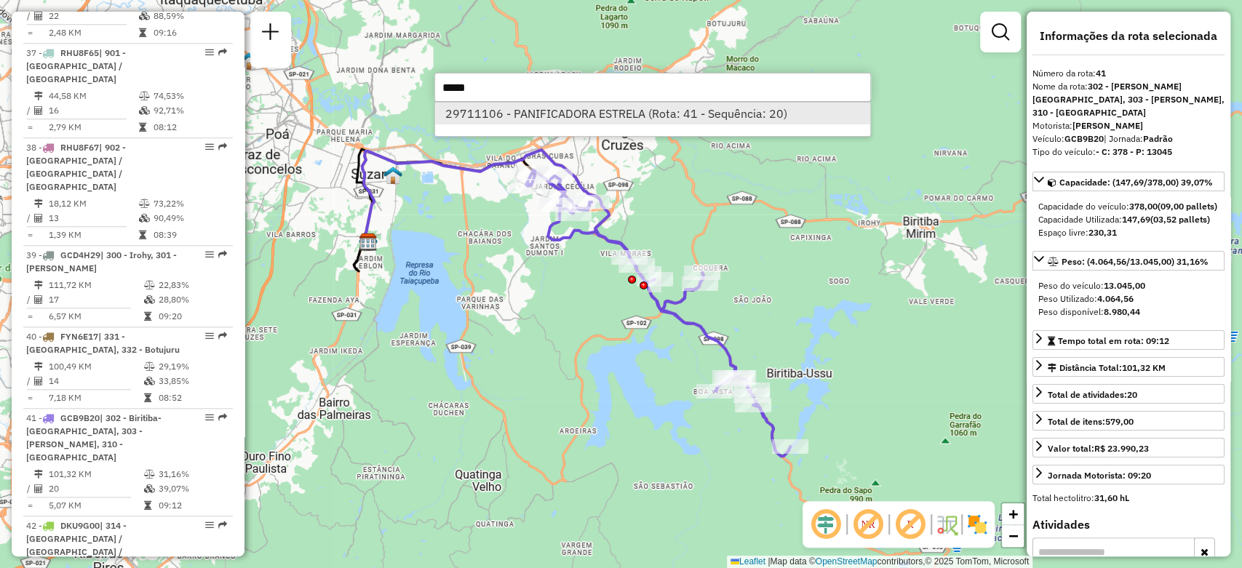
type input "*****"
click at [533, 116] on li "29711106 - PANIFICADORA ESTRELA (Rota: 41 - Sequência: 20)" at bounding box center [652, 114] width 435 height 22
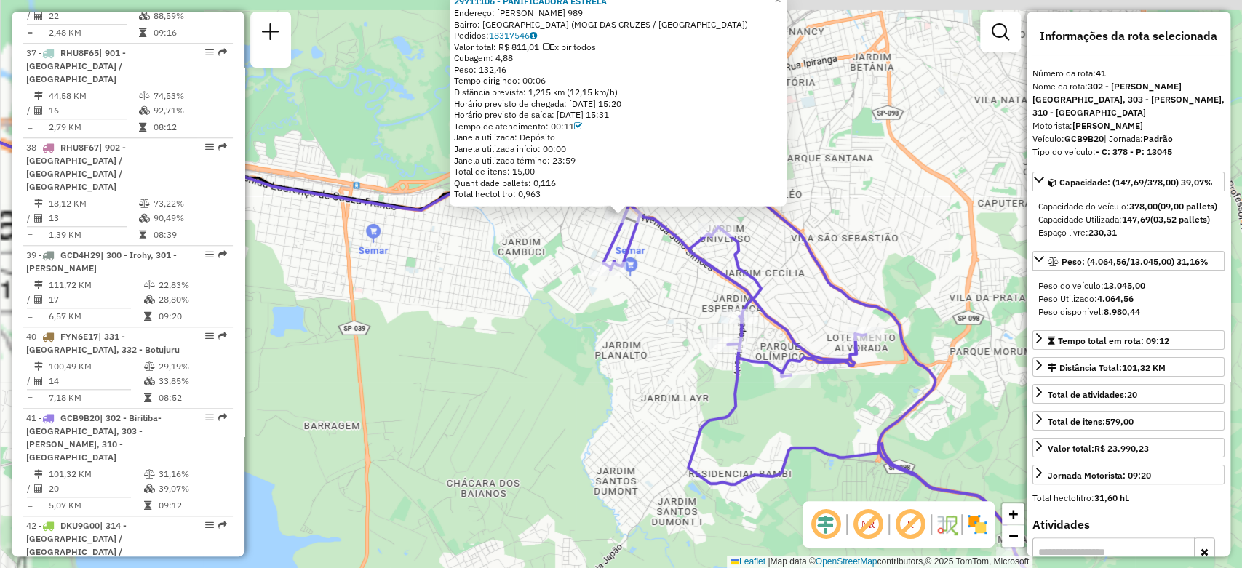
drag, startPoint x: 632, startPoint y: 300, endPoint x: 490, endPoint y: 352, distance: 152.0
click at [490, 352] on div "29711106 - PANIFICADORA ESTRELA Endereço: ALEXANDRINA DE PAULA 989 Bairro: VILA…" at bounding box center [621, 284] width 1242 height 568
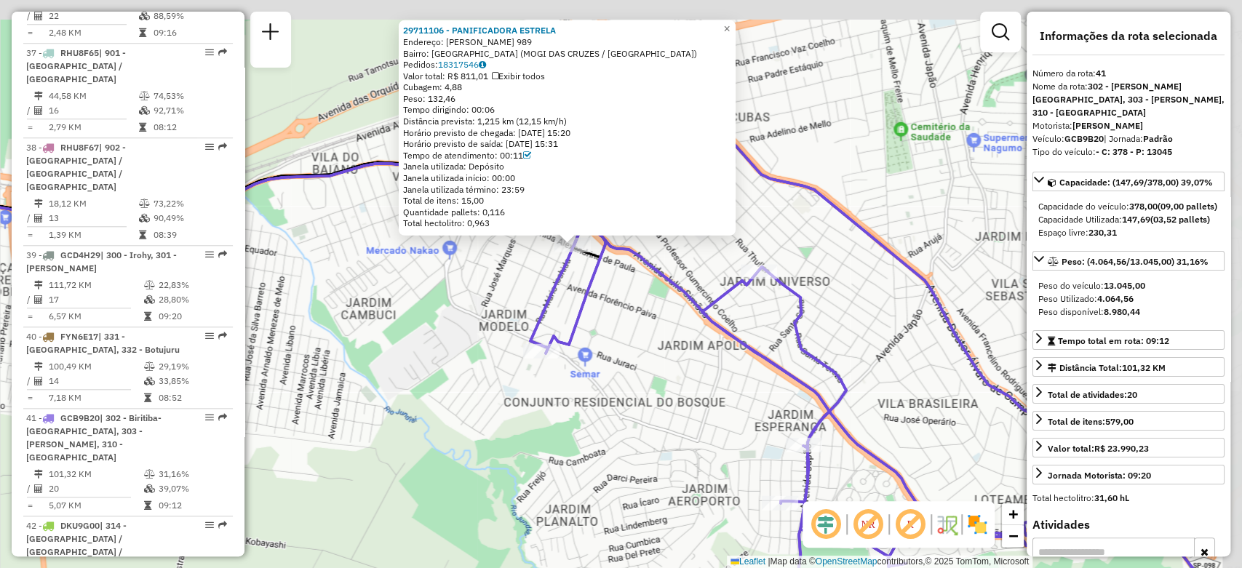
drag, startPoint x: 531, startPoint y: 241, endPoint x: 483, endPoint y: 341, distance: 110.7
click at [483, 341] on div "29711106 - PANIFICADORA ESTRELA Endereço: ALEXANDRINA DE PAULA 989 Bairro: VILA…" at bounding box center [621, 284] width 1242 height 568
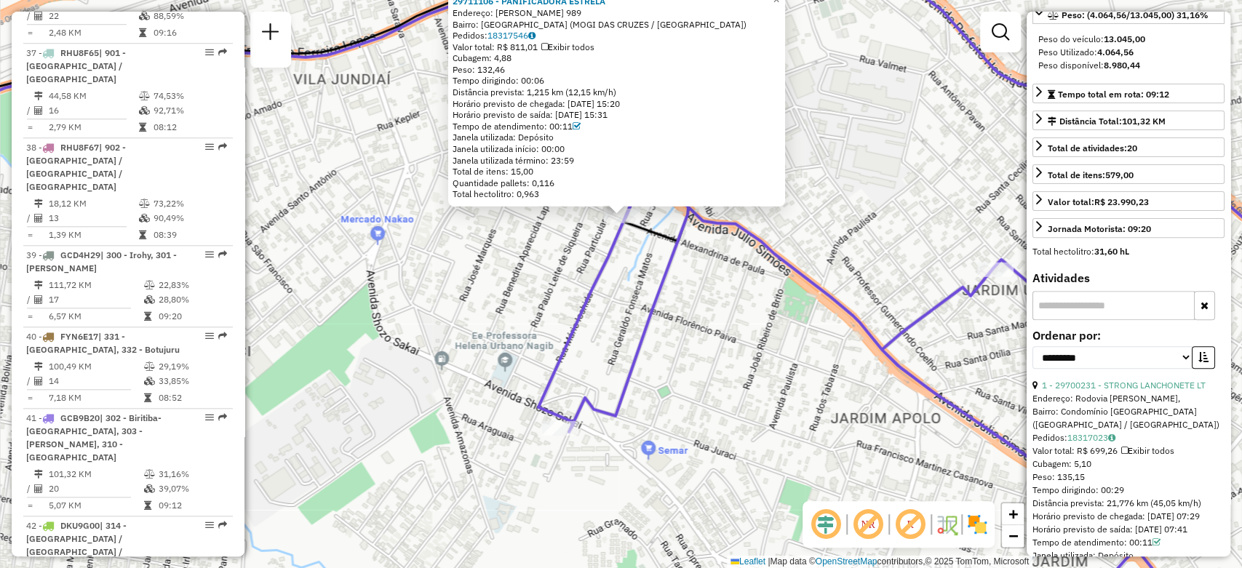
scroll to position [323, 0]
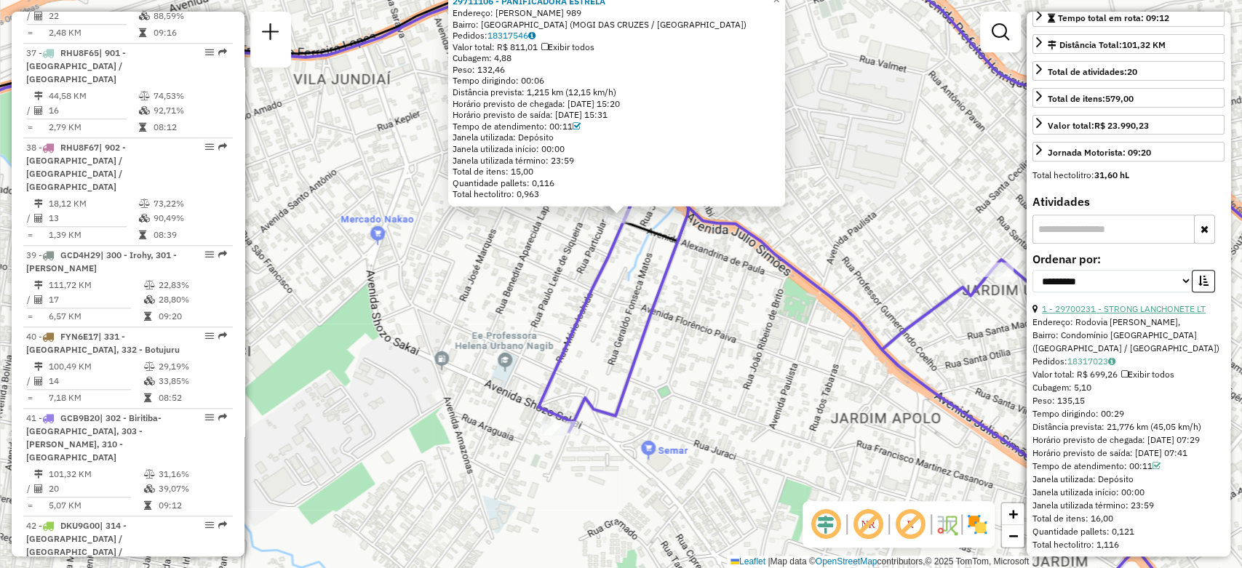
click at [1126, 314] on link "1 - 29700231 - STRONG LANCHONETE LT" at bounding box center [1124, 308] width 164 height 11
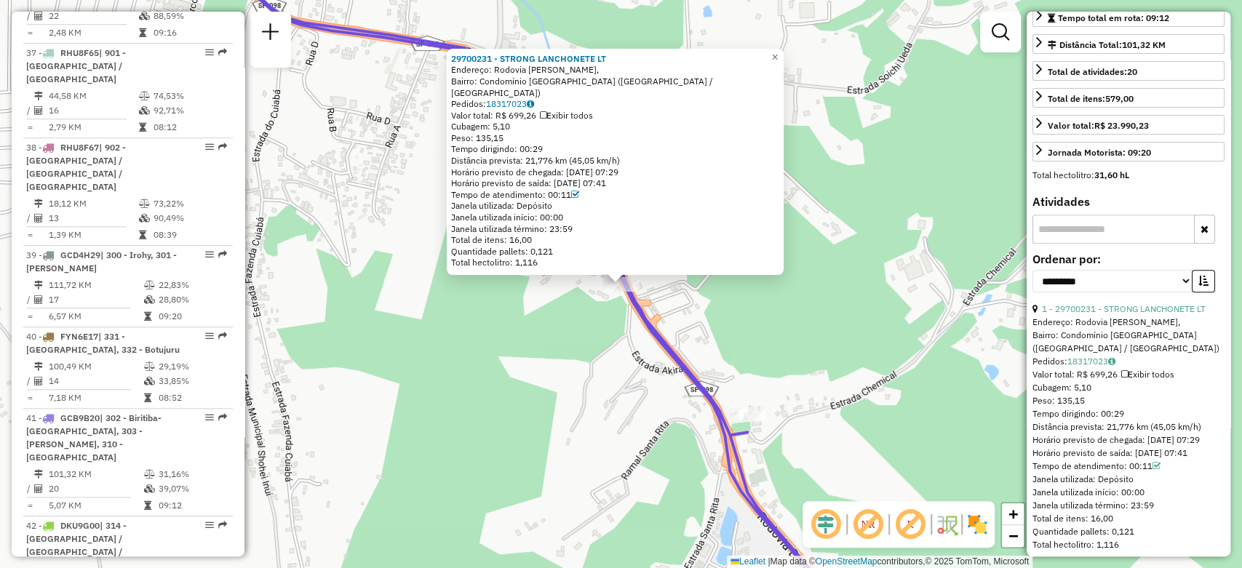
drag, startPoint x: 499, startPoint y: 80, endPoint x: 637, endPoint y: 80, distance: 137.5
click at [637, 76] on div "Endereço: Rodovia Dom Paulo Rolim Loureiro," at bounding box center [615, 70] width 328 height 12
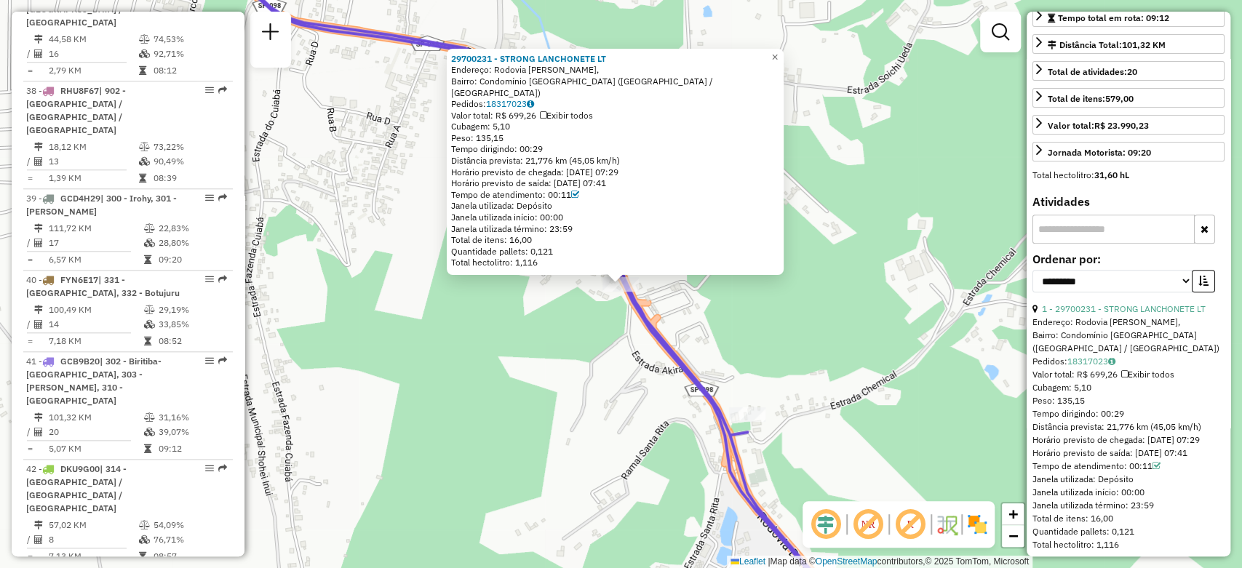
scroll to position [4646, 0]
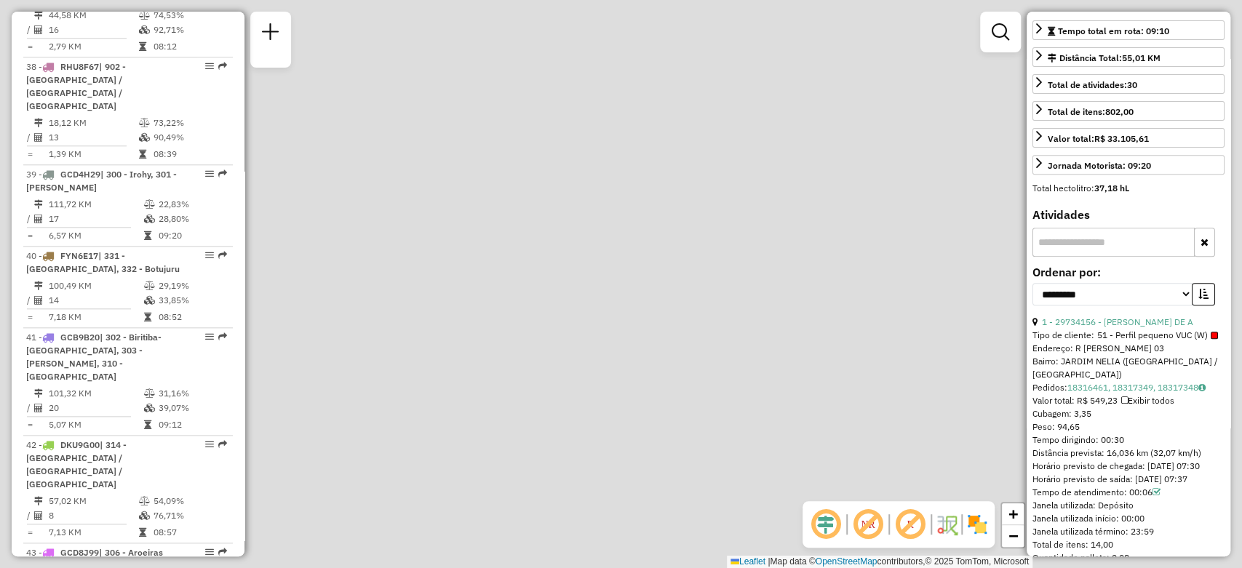
scroll to position [349, 0]
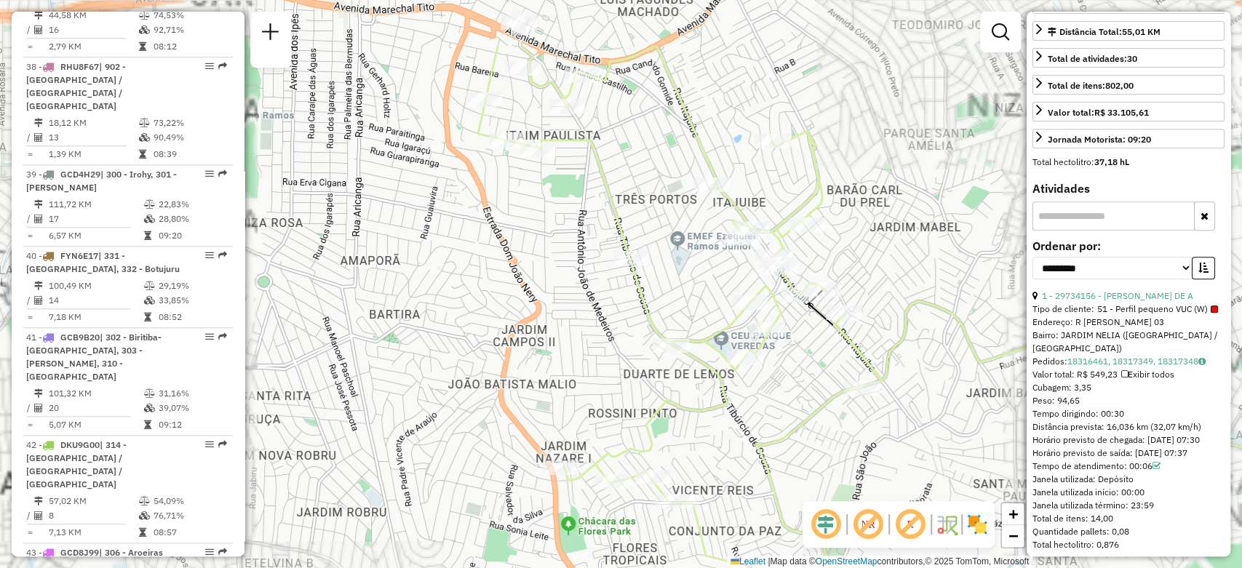
drag, startPoint x: 440, startPoint y: 172, endPoint x: 389, endPoint y: 268, distance: 108.1
click at [390, 268] on div "Janela de atendimento Grade de atendimento Capacidade Transportadoras Veículos …" at bounding box center [621, 284] width 1242 height 568
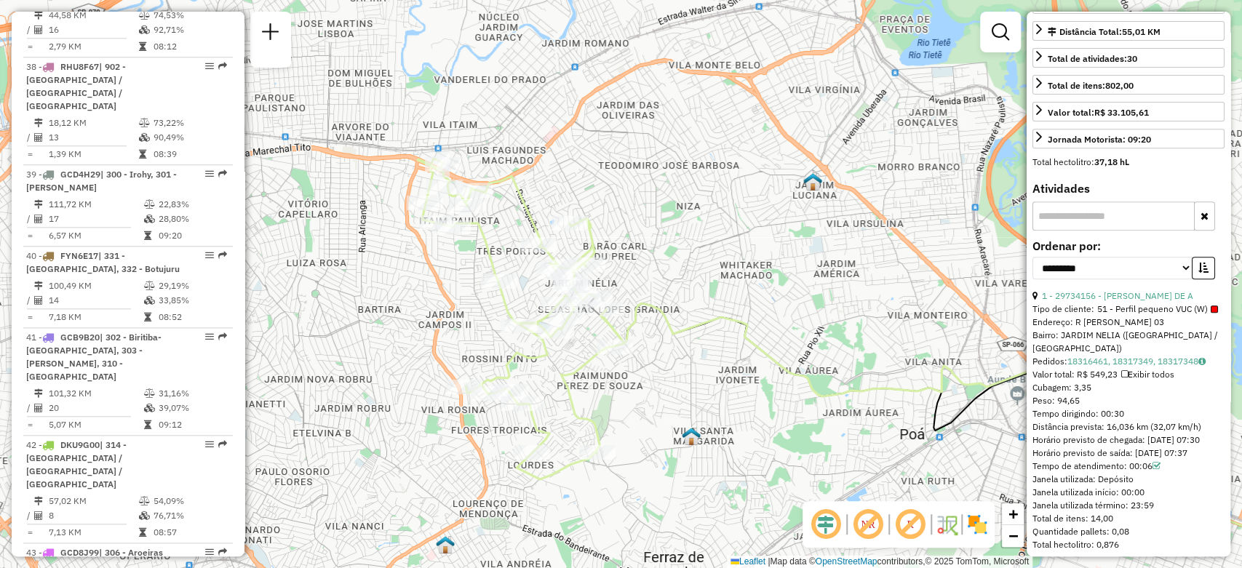
drag, startPoint x: 396, startPoint y: 281, endPoint x: 384, endPoint y: 303, distance: 24.7
click at [384, 303] on div "Janela de atendimento Grade de atendimento Capacidade Transportadoras Veículos …" at bounding box center [621, 284] width 1242 height 568
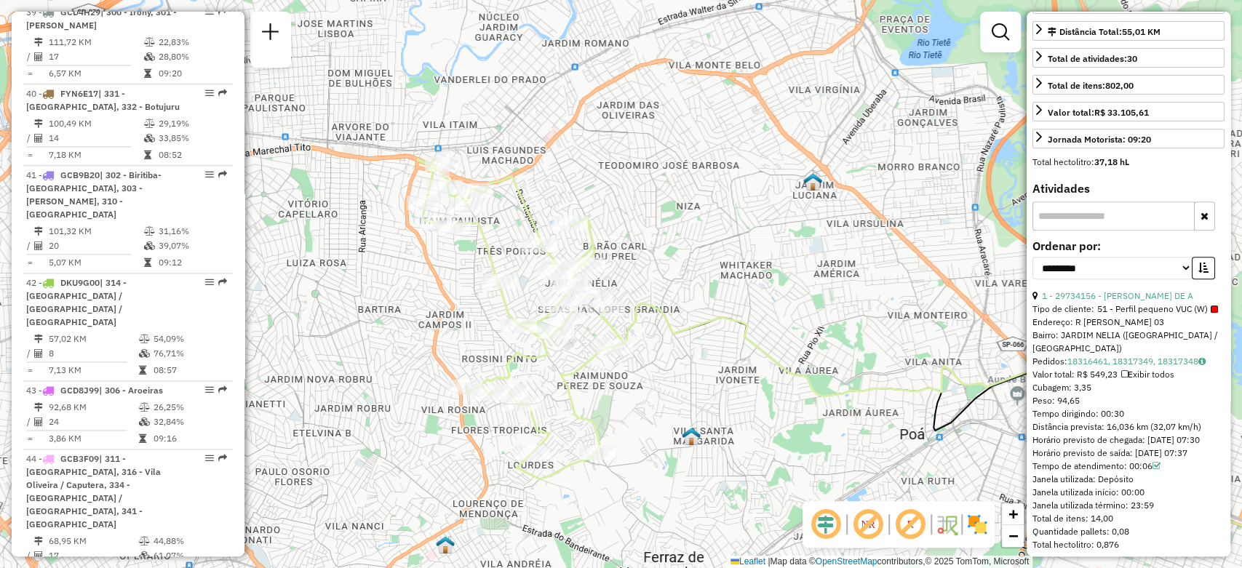
scroll to position [4889, 0]
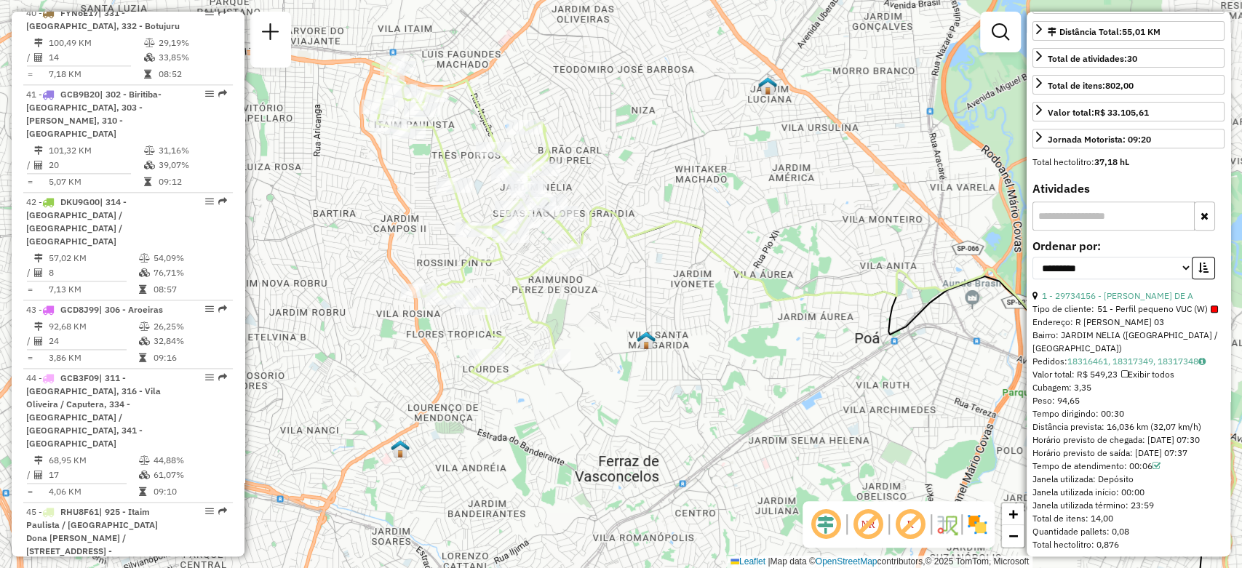
drag, startPoint x: 402, startPoint y: 160, endPoint x: 408, endPoint y: 218, distance: 57.8
click at [408, 218] on div "Janela de atendimento Grade de atendimento Capacidade Transportadoras Veículos …" at bounding box center [621, 284] width 1242 height 568
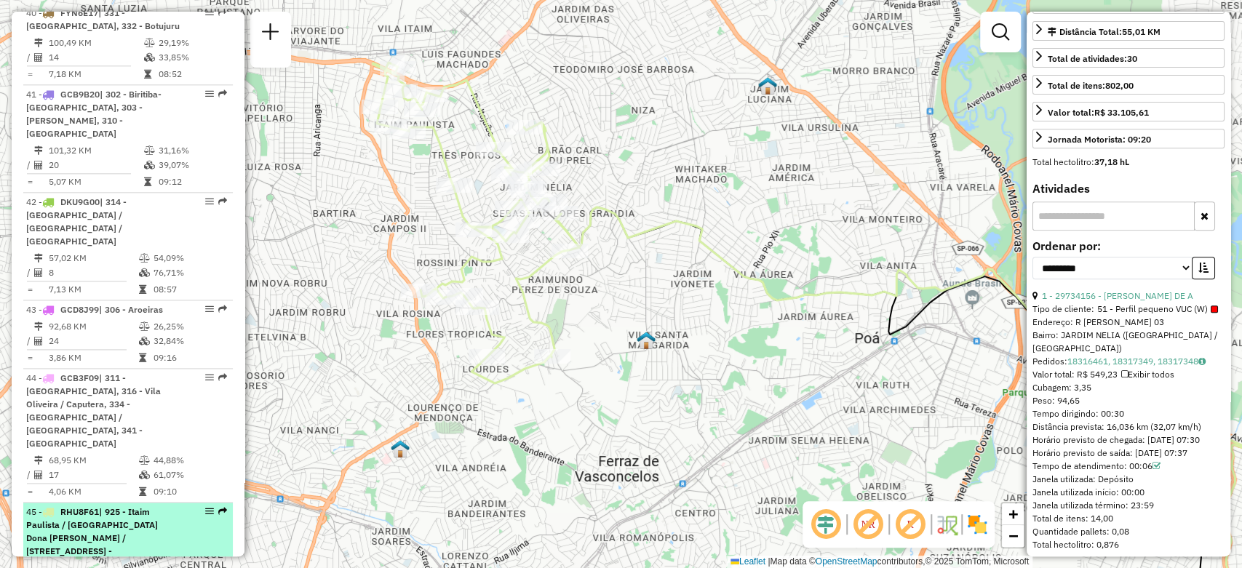
click at [167, 506] on div "45 - RHU8F61 | 925 - Itaim Paulista / Chacara Dona Olivia / Santa Margarida Pau…" at bounding box center [103, 552] width 154 height 92
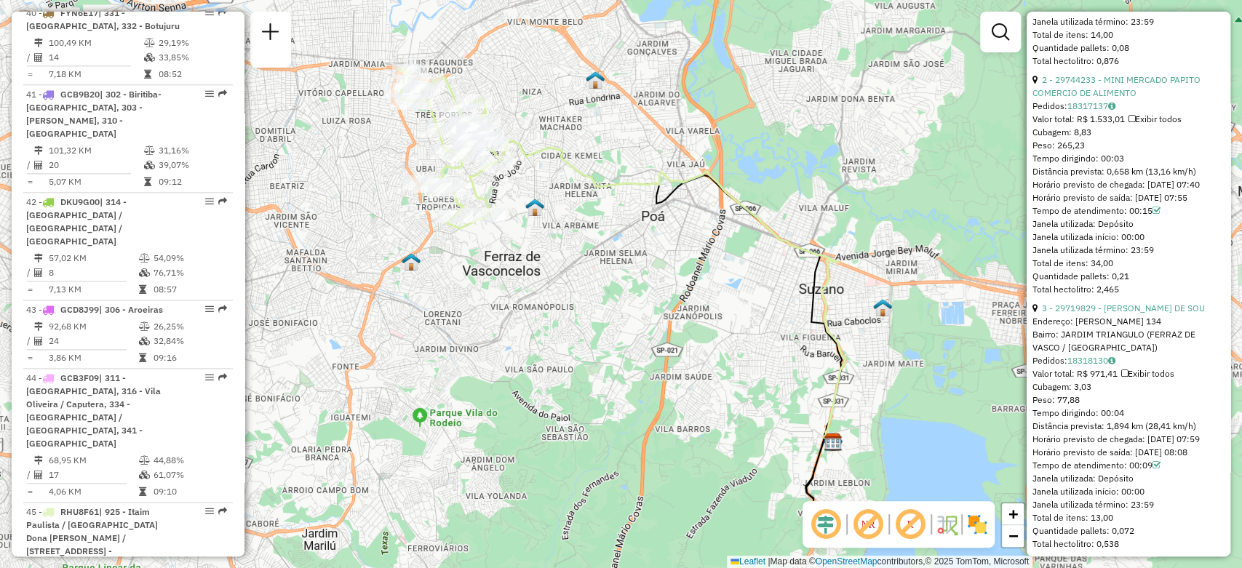
scroll to position [431, 0]
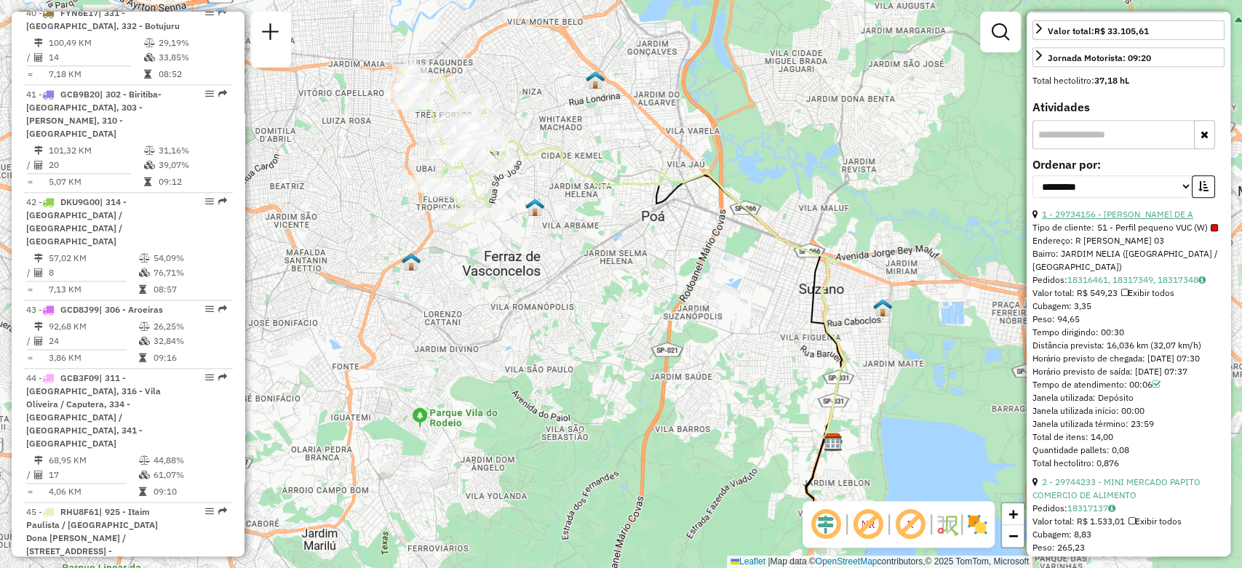
click at [1108, 220] on link "1 - 29734156 - CARLITO MARTINS DE A" at bounding box center [1117, 214] width 151 height 11
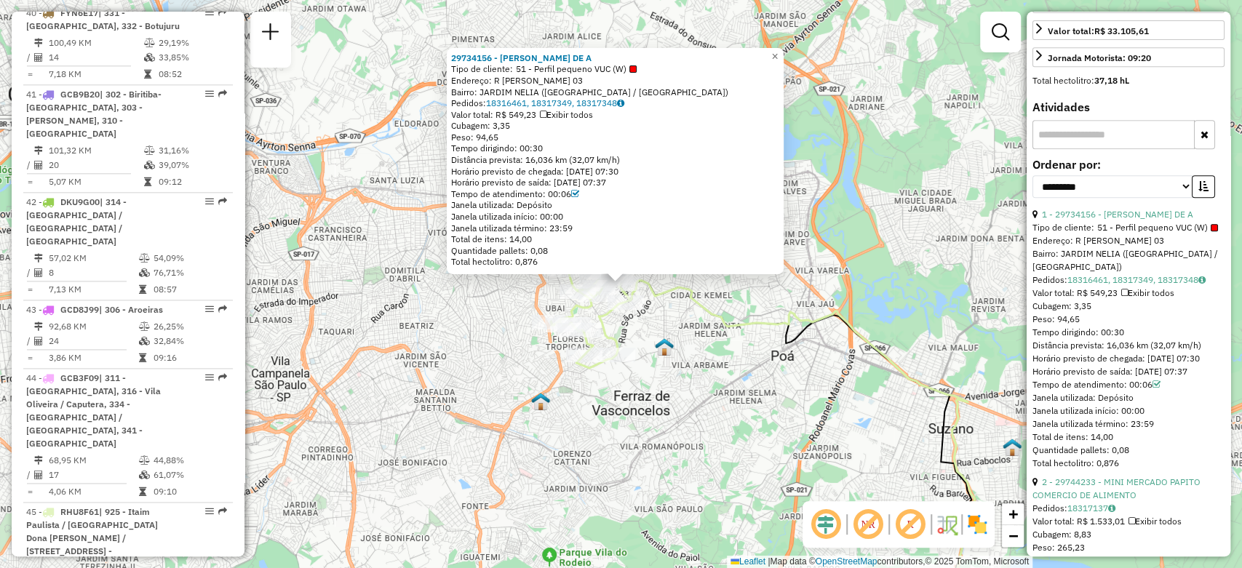
drag, startPoint x: 556, startPoint y: 144, endPoint x: 458, endPoint y: 146, distance: 98.3
click at [458, 146] on div "Tempo dirigindo: 00:30" at bounding box center [615, 149] width 328 height 12
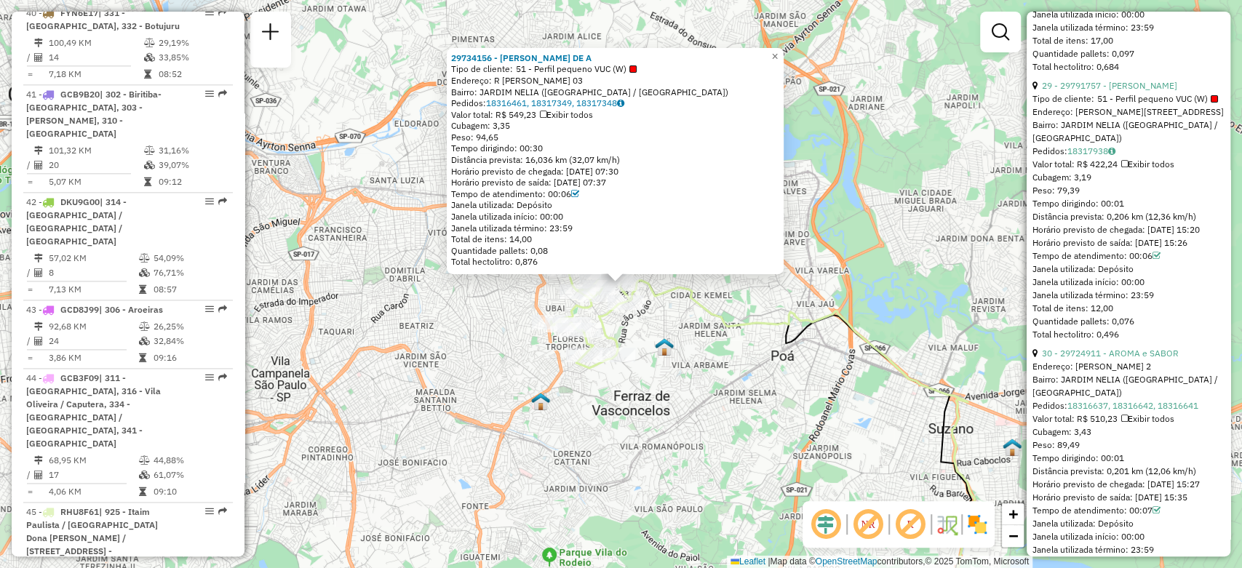
scroll to position [8046, 0]
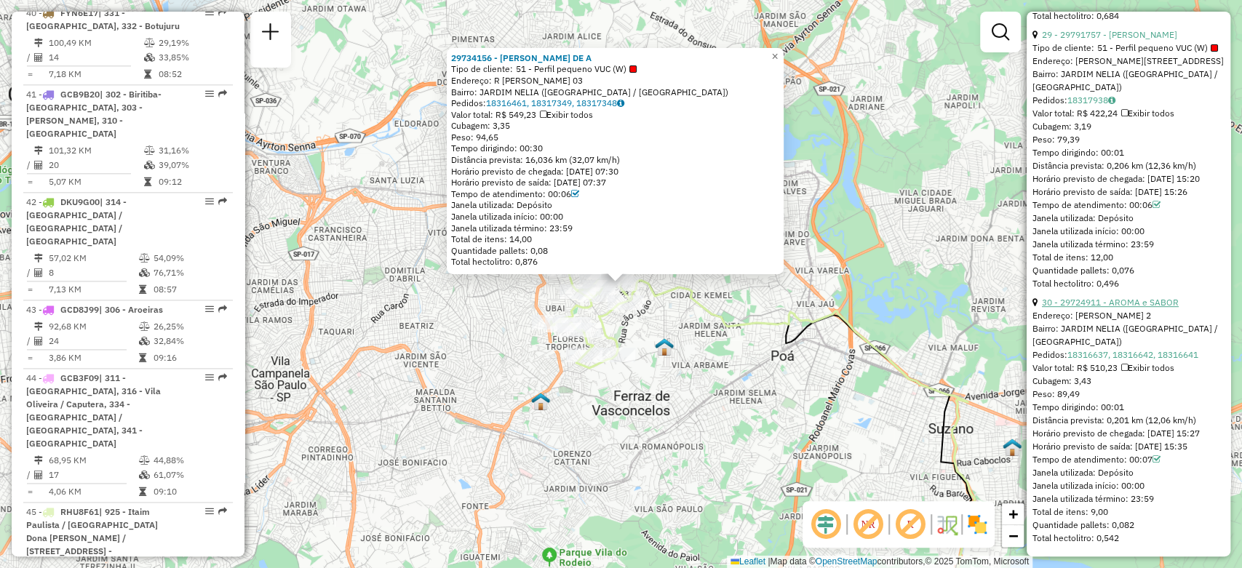
click at [1062, 297] on link "30 - 29724911 - AROMA e SABOR" at bounding box center [1110, 302] width 137 height 11
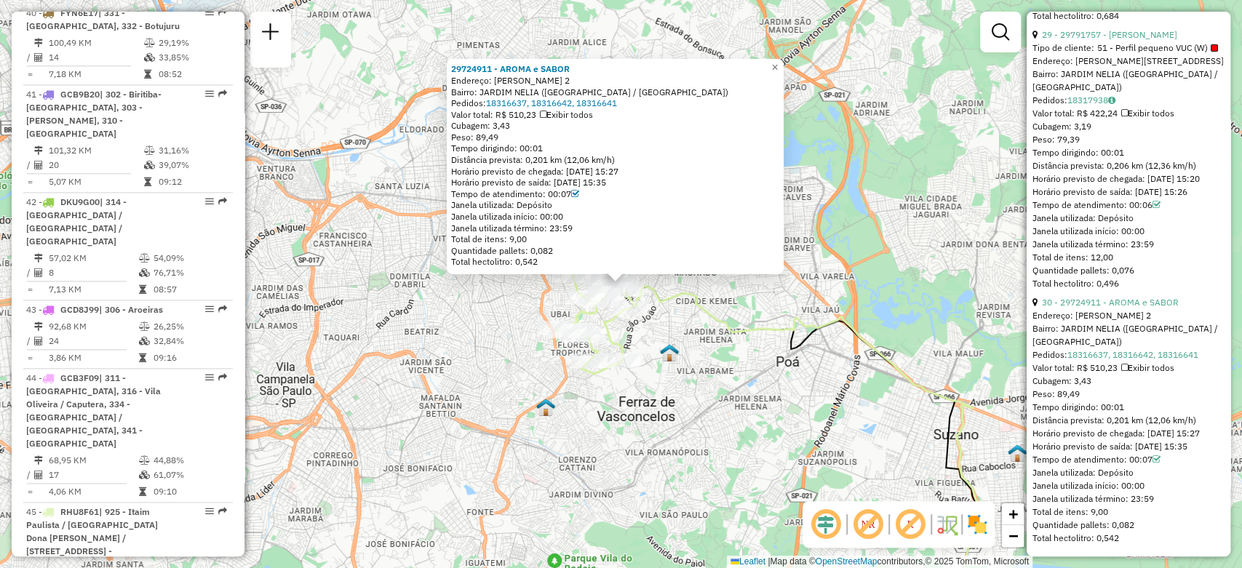
drag, startPoint x: 557, startPoint y: 147, endPoint x: 463, endPoint y: 147, distance: 94.6
click at [463, 147] on div "Tempo dirigindo: 00:01" at bounding box center [615, 149] width 328 height 12
click at [1078, 40] on link "29 - 29791757 - MARIA DORISMA LIMA" at bounding box center [1109, 34] width 135 height 11
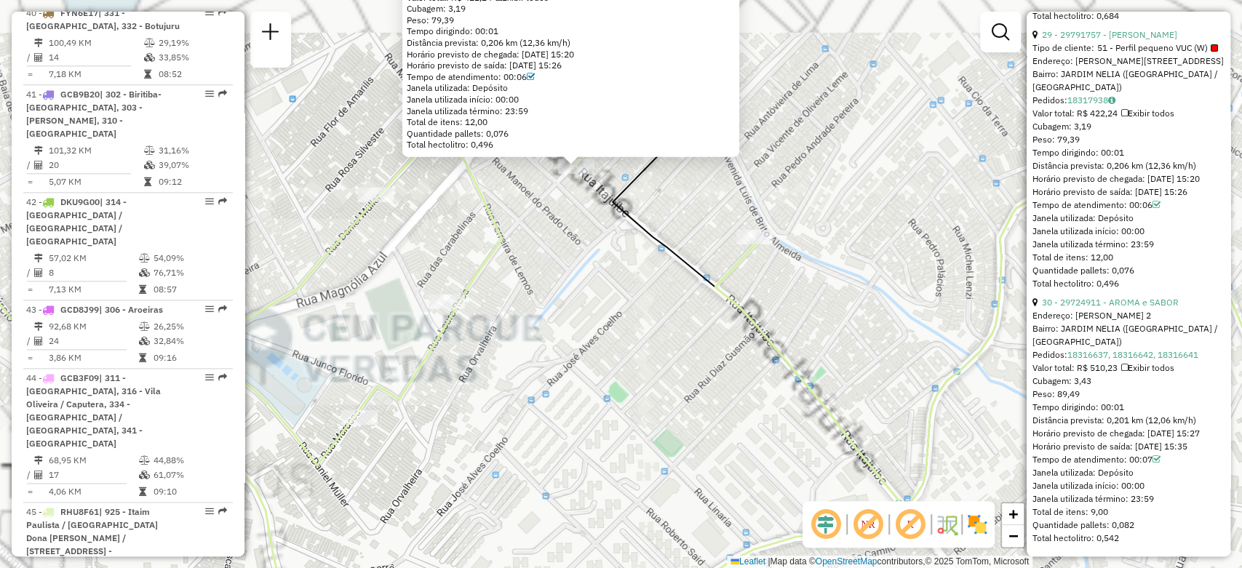
drag, startPoint x: 560, startPoint y: 224, endPoint x: 573, endPoint y: 382, distance: 158.5
click at [573, 382] on div "29791757 - MARIA DORISMA LIMA Tipo de cliente: 51 - Perfil pequeno VUC (W) Ende…" at bounding box center [621, 284] width 1242 height 568
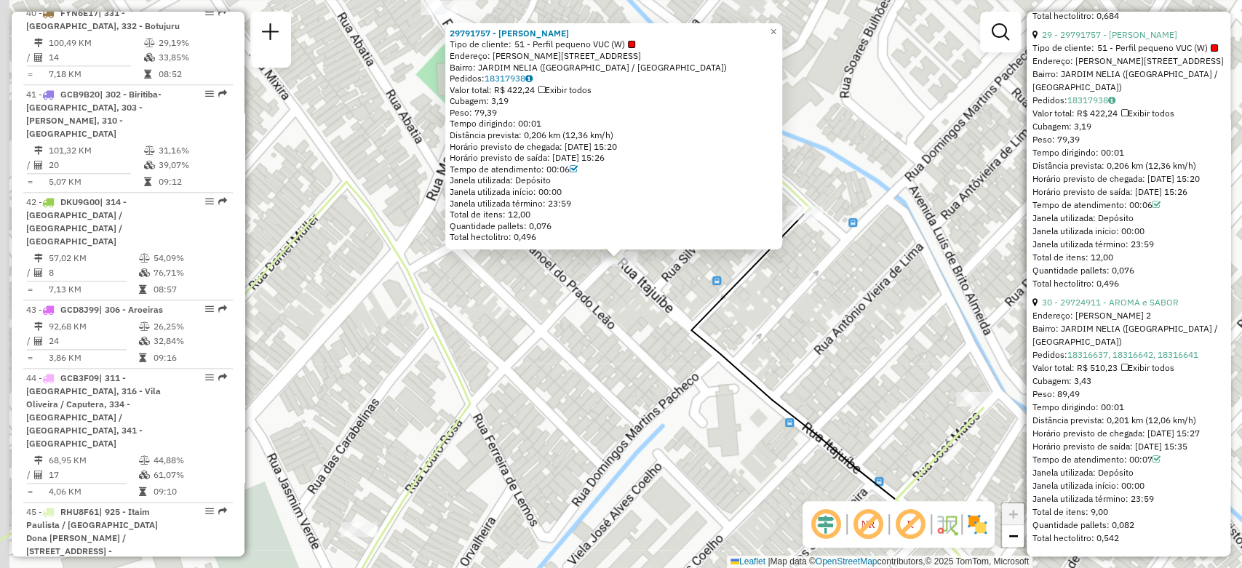
drag, startPoint x: 593, startPoint y: 304, endPoint x: 595, endPoint y: 330, distance: 26.2
click at [595, 330] on div "29791757 - MARIA DORISMA LIMA Tipo de cliente: 51 - Perfil pequeno VUC (W) Ende…" at bounding box center [621, 284] width 1242 height 568
click at [1081, 40] on link "29 - 29791757 - MARIA DORISMA LIMA" at bounding box center [1109, 34] width 135 height 11
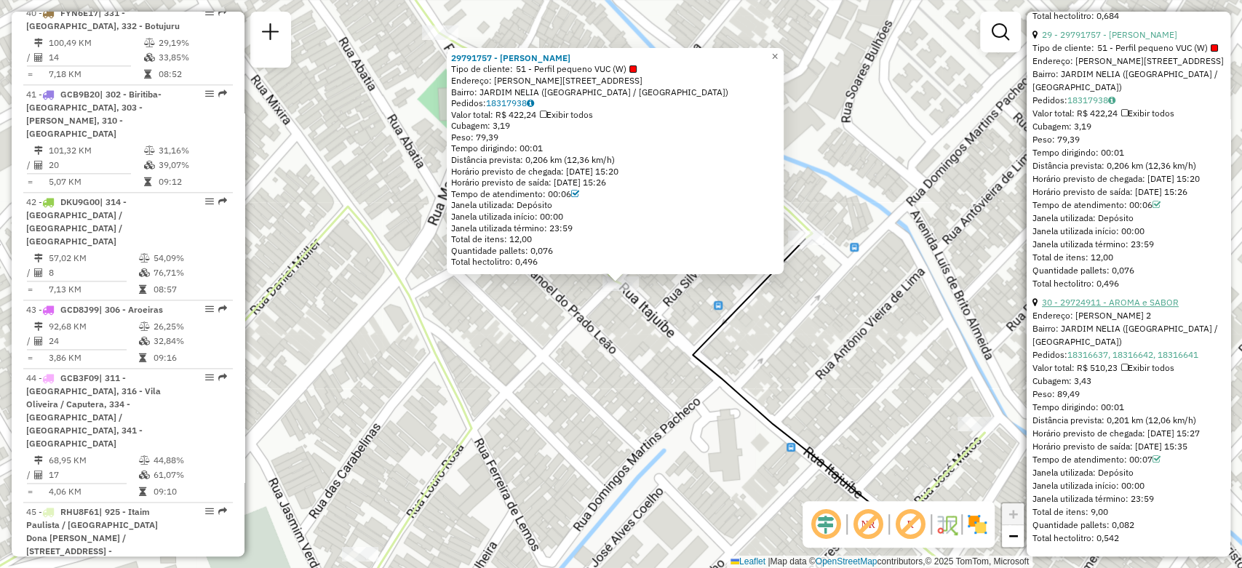
click at [1068, 308] on link "30 - 29724911 - AROMA e SABOR" at bounding box center [1110, 302] width 137 height 11
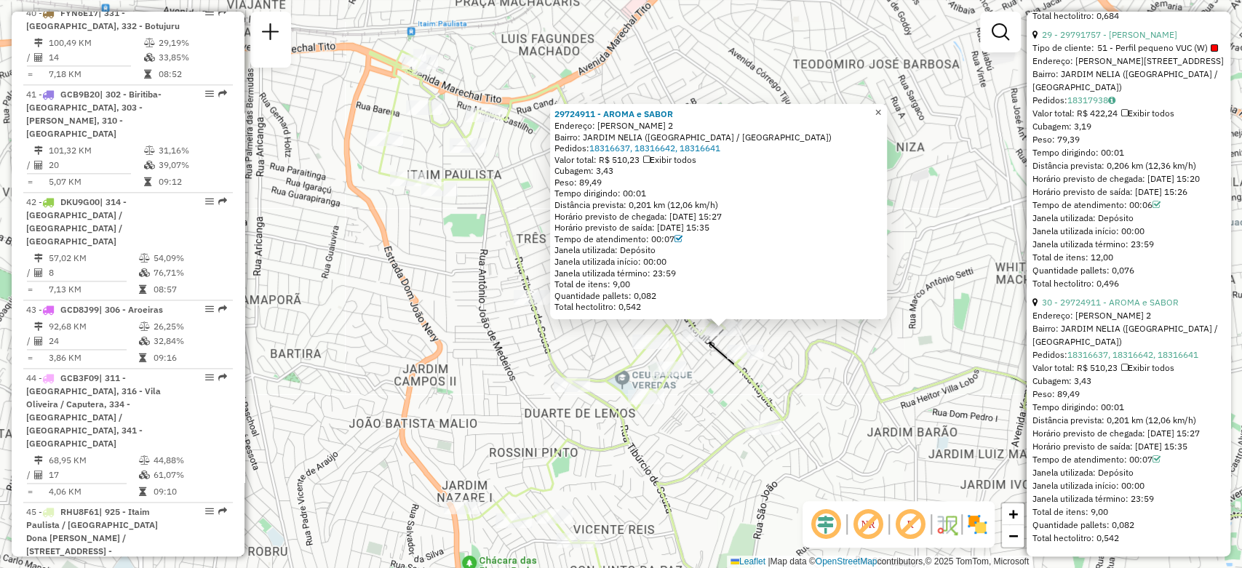
click at [881, 109] on span "×" at bounding box center [878, 112] width 7 height 12
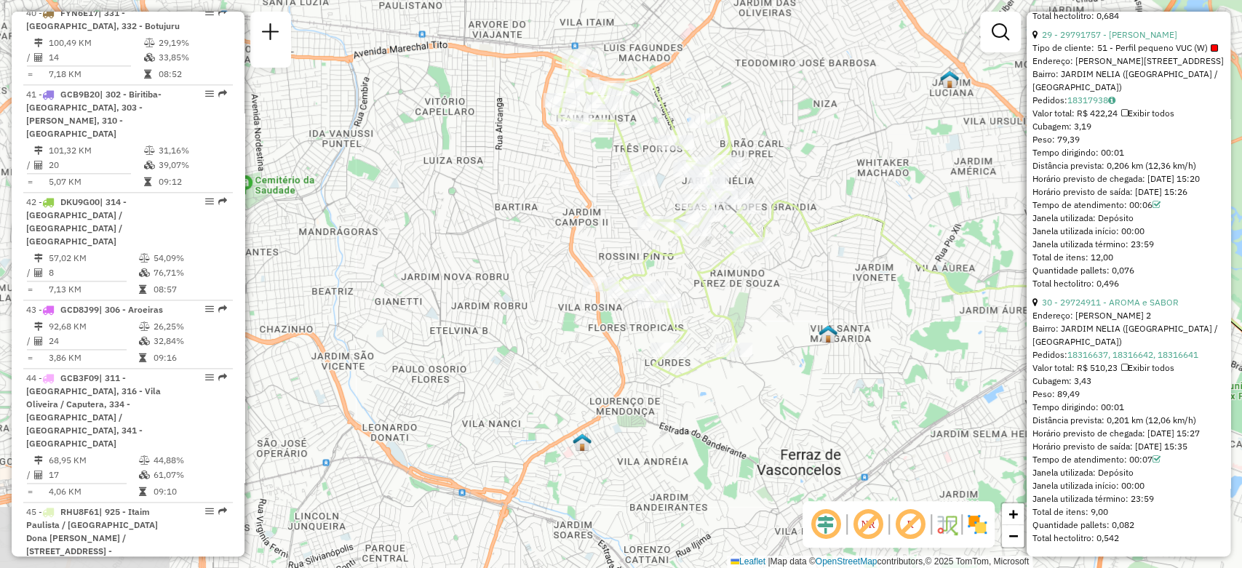
drag, startPoint x: 816, startPoint y: 245, endPoint x: 784, endPoint y: 190, distance: 63.9
click at [784, 190] on div "Janela de atendimento Grade de atendimento Capacidade Transportadoras Veículos …" at bounding box center [621, 284] width 1242 height 568
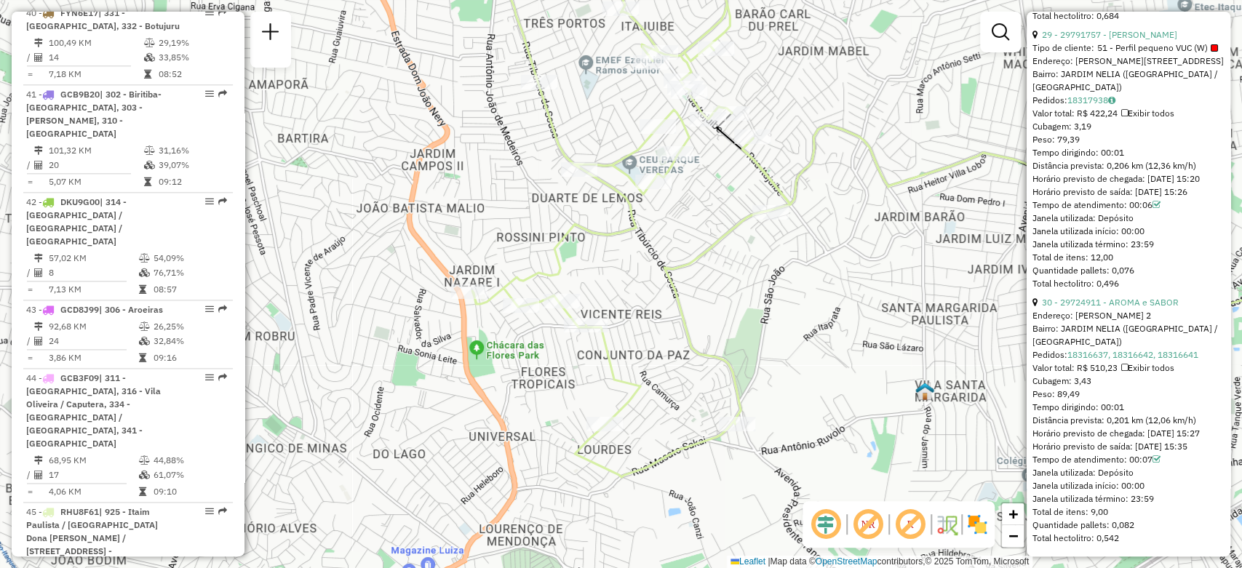
drag, startPoint x: 748, startPoint y: 254, endPoint x: 716, endPoint y: 324, distance: 76.9
click at [716, 324] on div "Janela de atendimento Grade de atendimento Capacidade Transportadoras Veículos …" at bounding box center [621, 284] width 1242 height 568
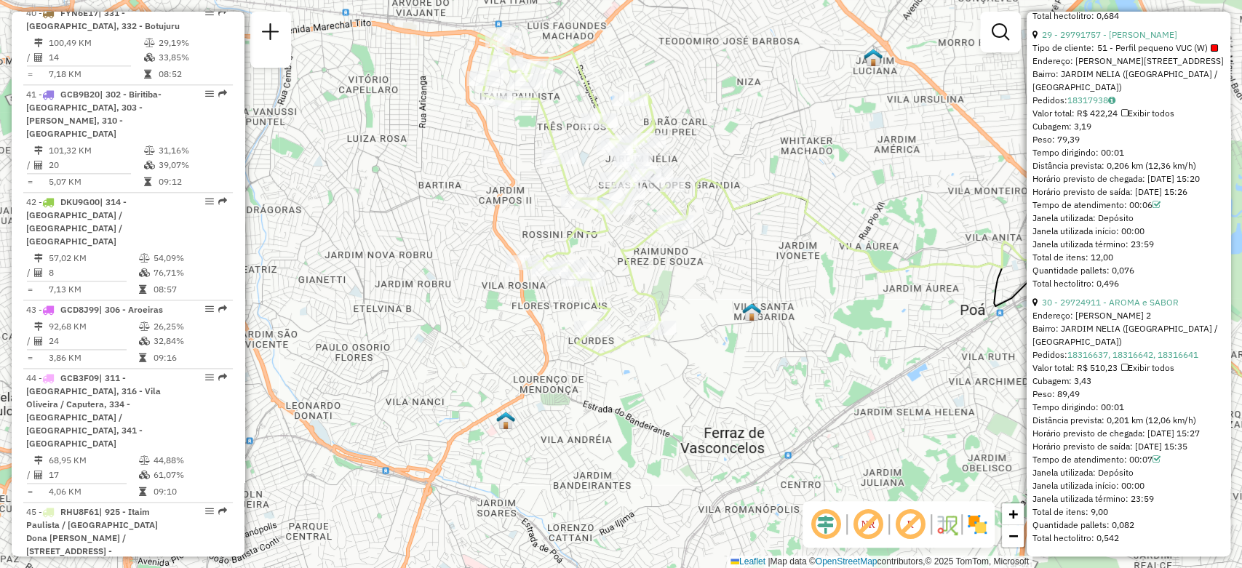
click at [946, 523] on img at bounding box center [946, 524] width 23 height 23
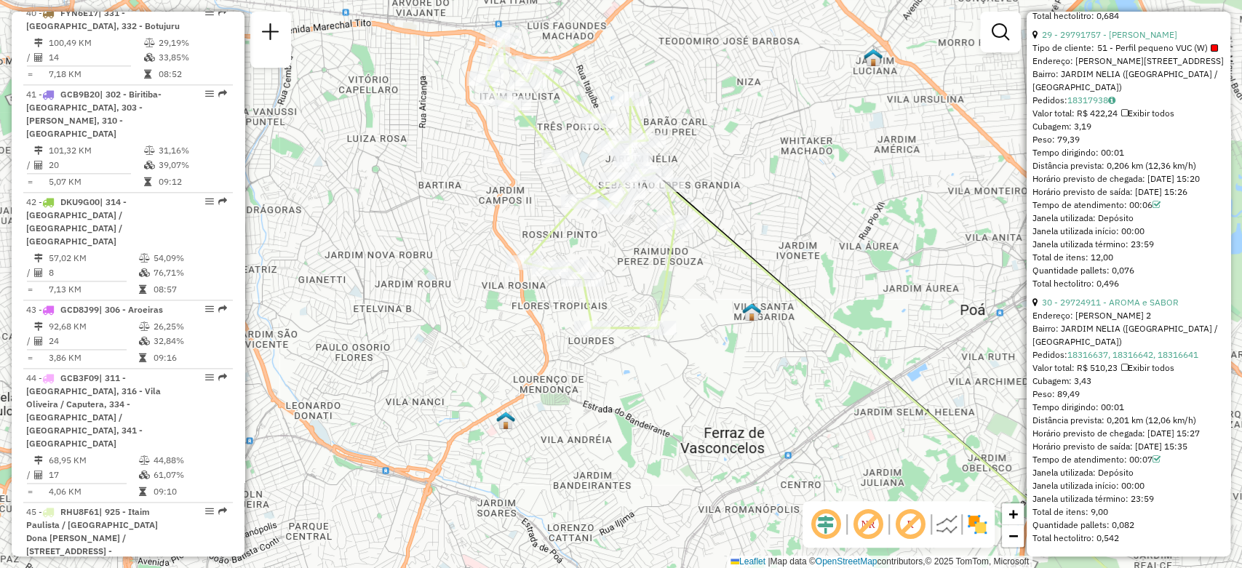
click at [966, 524] on img at bounding box center [977, 524] width 23 height 23
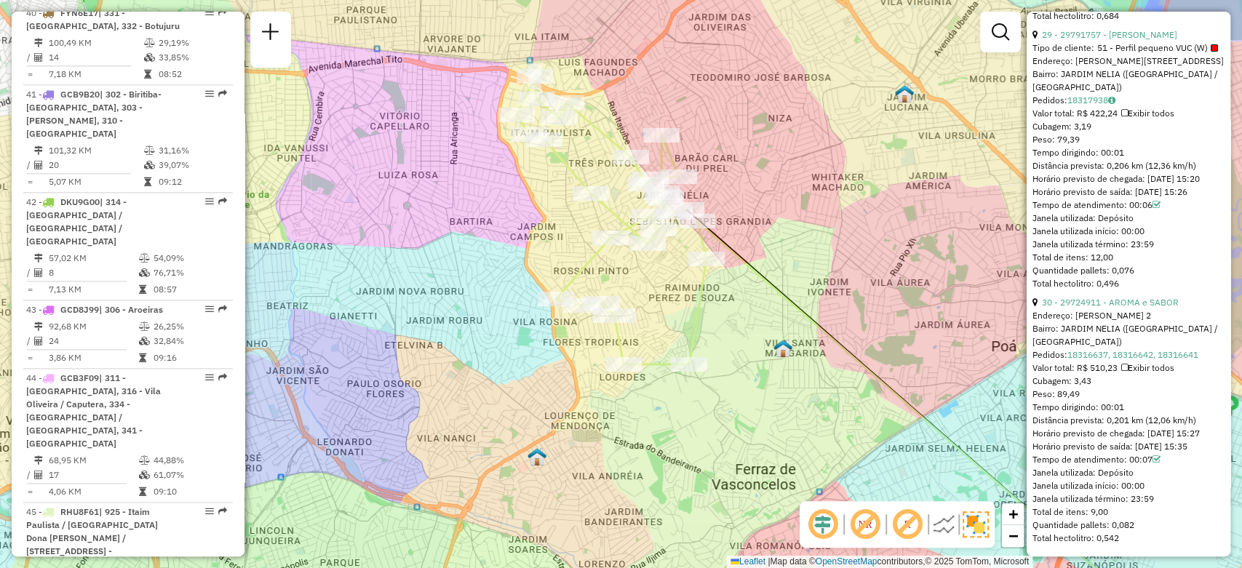
drag, startPoint x: 726, startPoint y: 290, endPoint x: 757, endPoint y: 327, distance: 48.5
click at [757, 327] on div "Janela de atendimento Grade de atendimento Capacidade Transportadoras Veículos …" at bounding box center [621, 284] width 1242 height 568
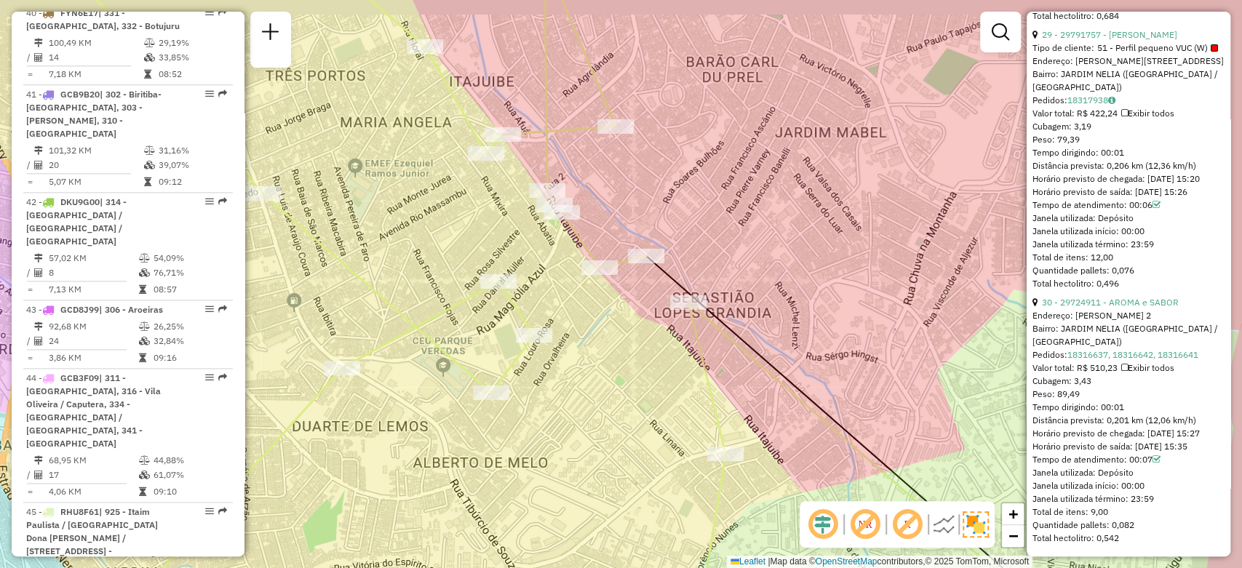
drag, startPoint x: 501, startPoint y: 216, endPoint x: 501, endPoint y: 231, distance: 14.6
click at [501, 231] on div "Janela de atendimento Grade de atendimento Capacidade Transportadoras Veículos …" at bounding box center [621, 284] width 1242 height 568
